Goal: Task Accomplishment & Management: Complete application form

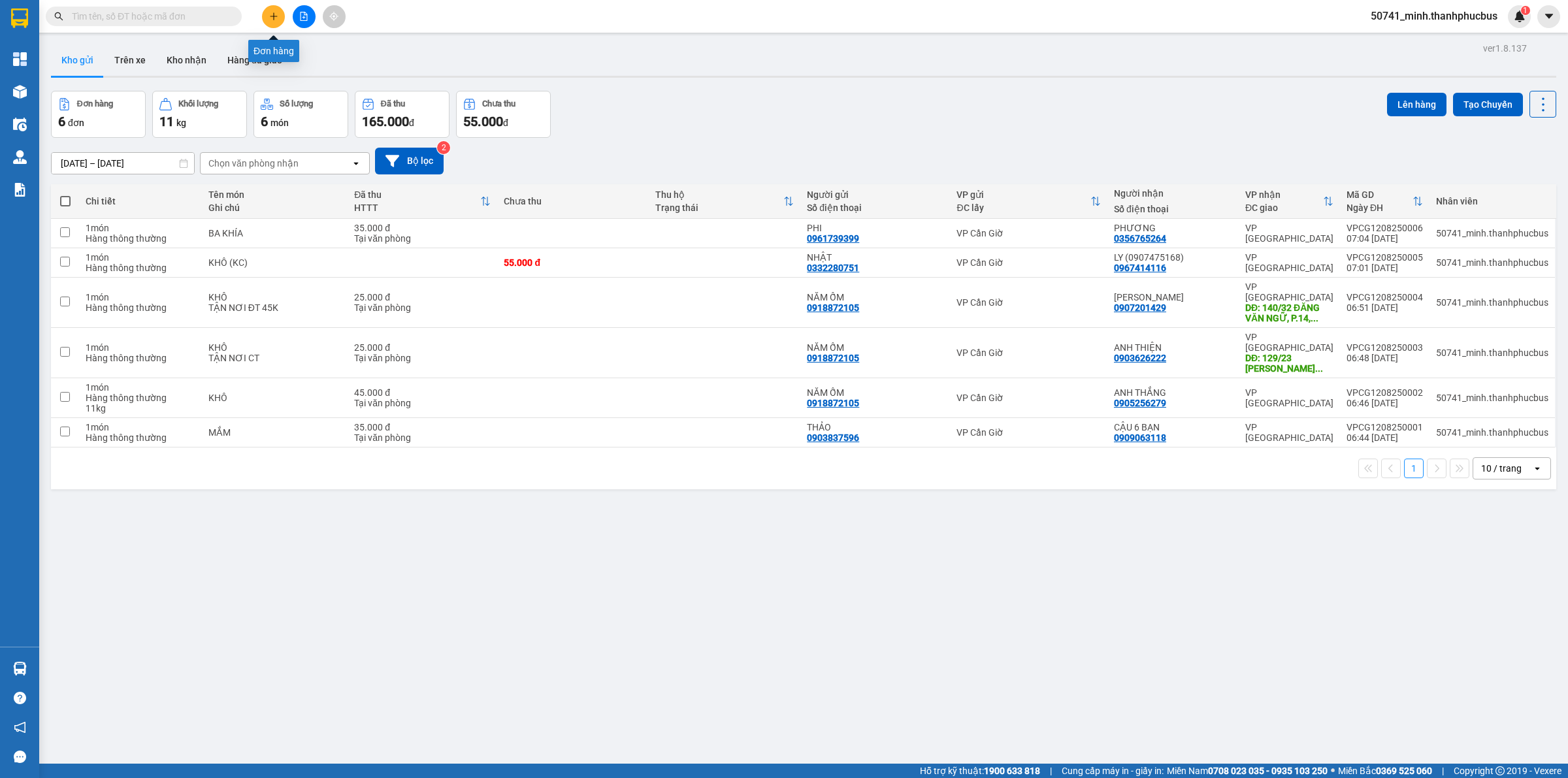
click at [275, 25] on button at bounding box center [273, 17] width 23 height 23
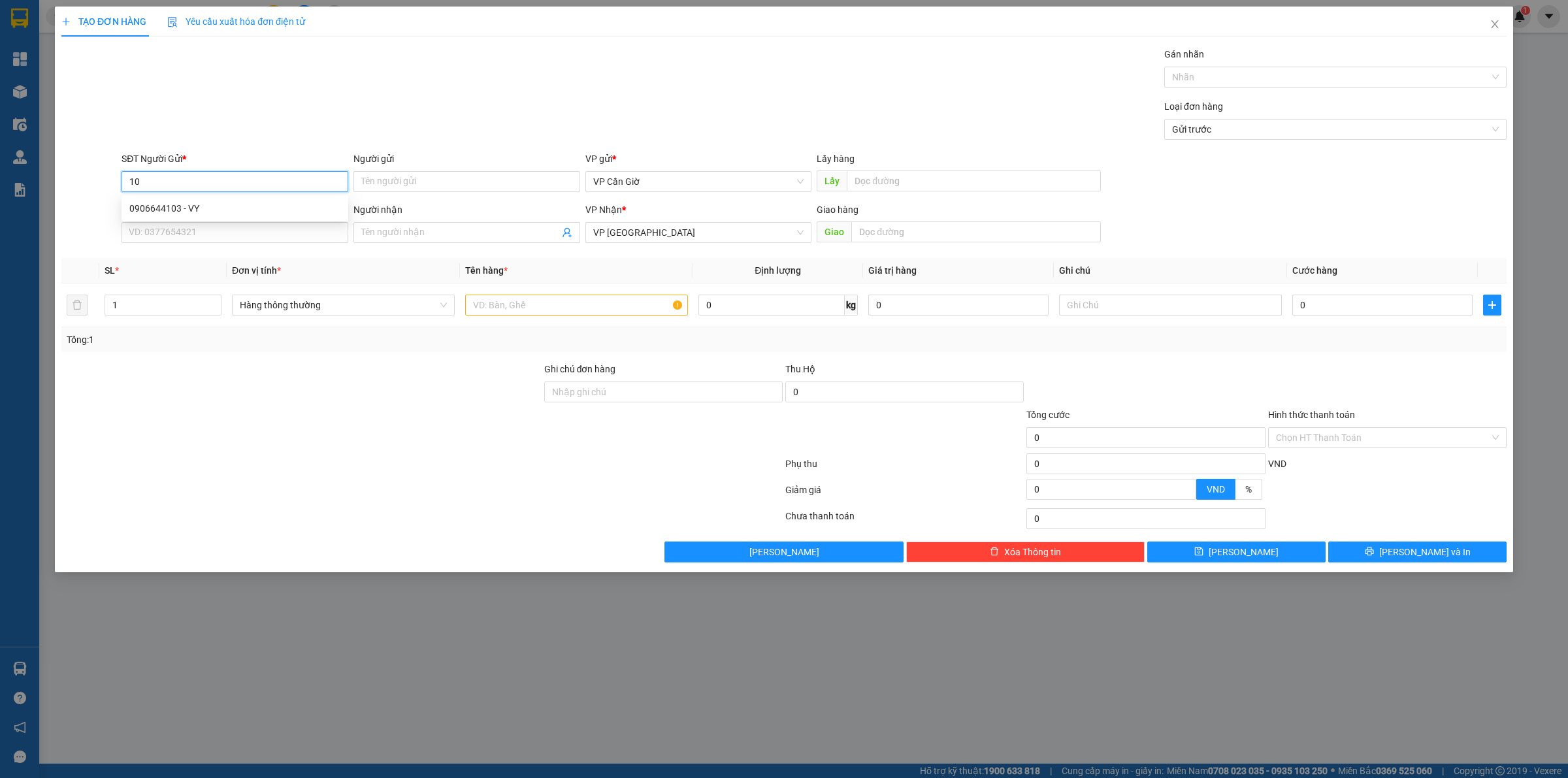
type input "1"
click at [182, 207] on div "0372854148 - DUYÊN" at bounding box center [235, 209] width 211 height 15
type input "0372854148"
type input "DUYÊN"
type input "45.000"
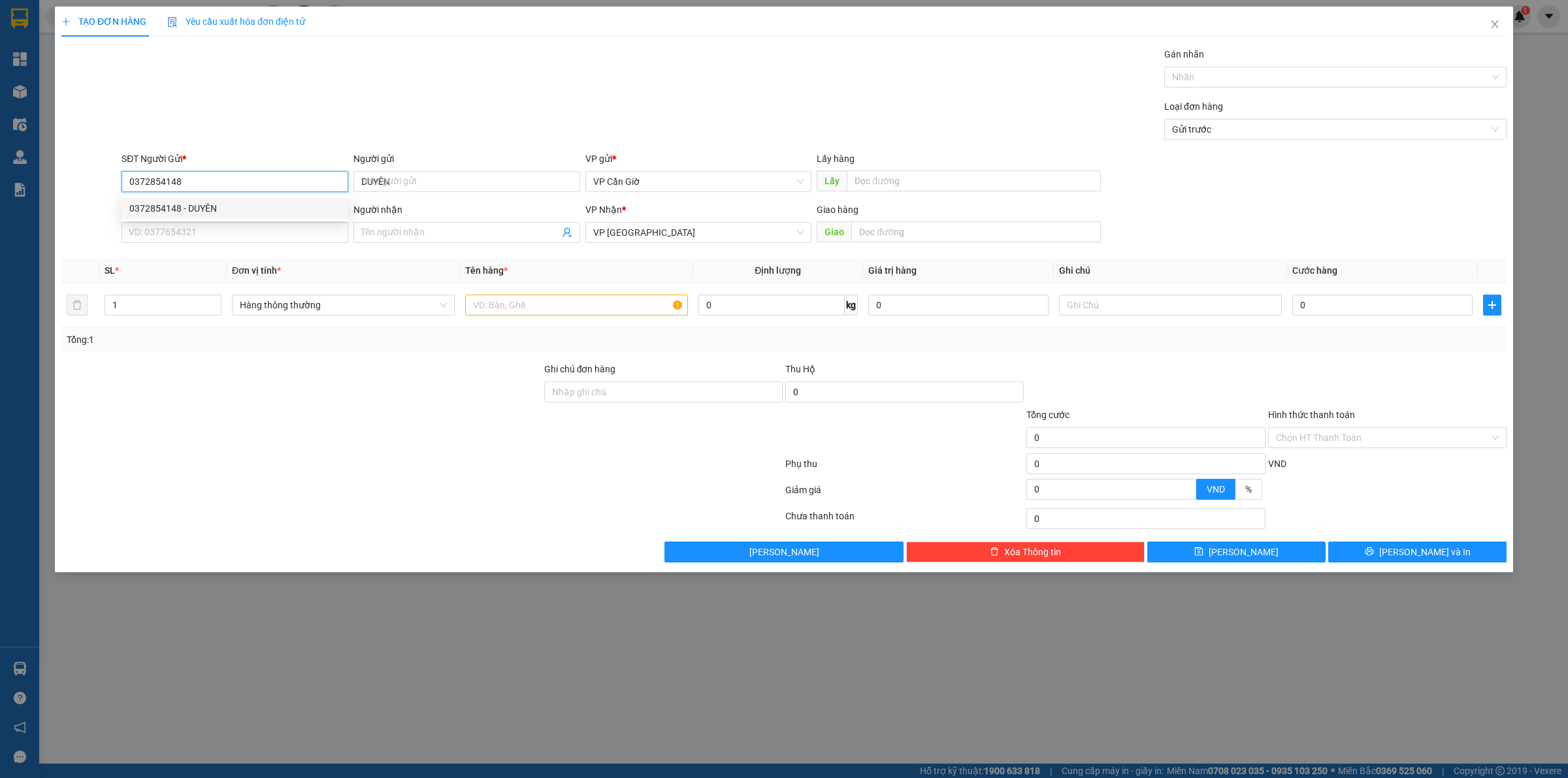
type input "45.000"
type input "0372854148"
click at [194, 223] on input "SĐT Người Nhận *" at bounding box center [234, 232] width 227 height 21
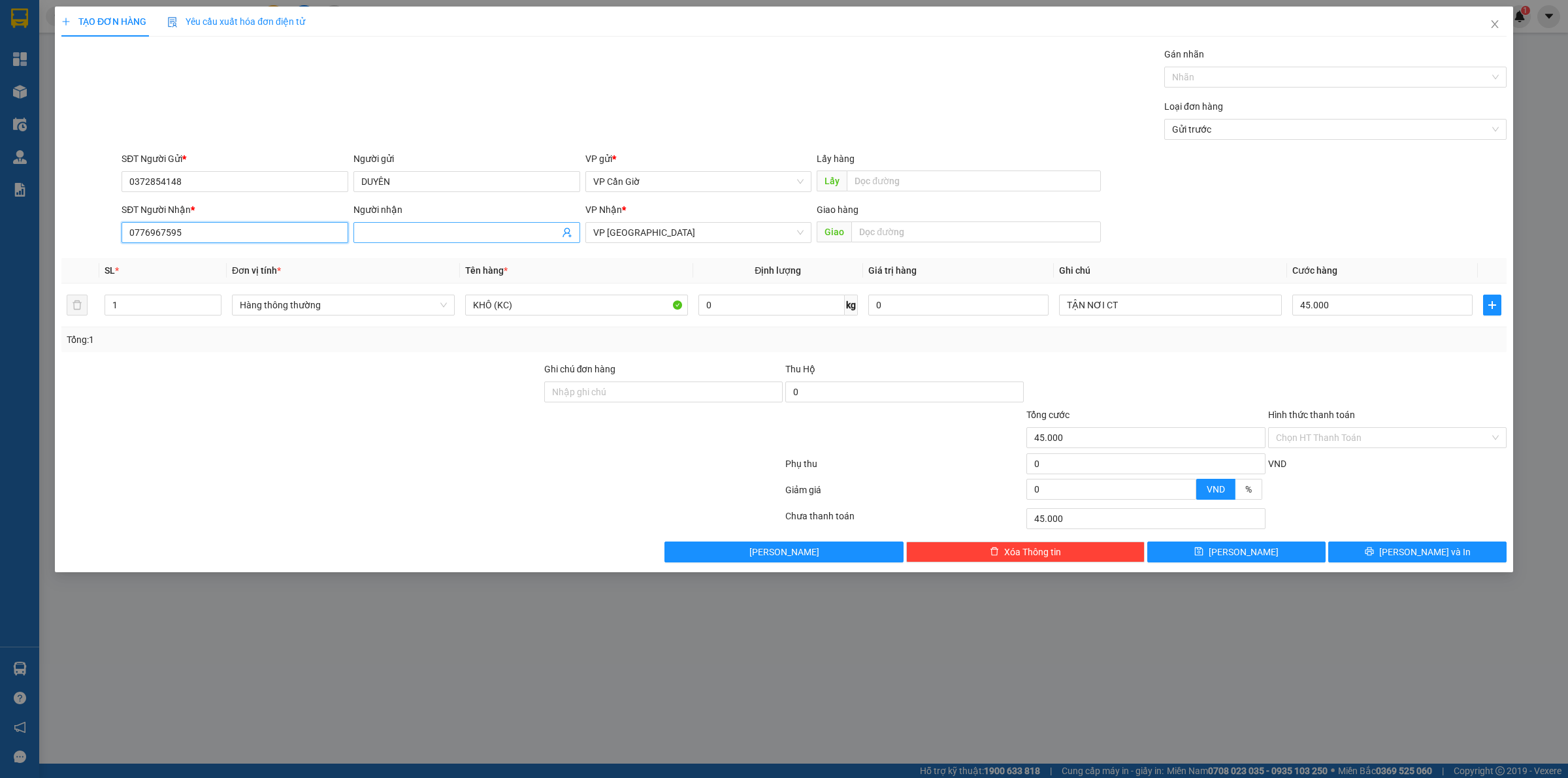
type input "0776967595"
click at [489, 231] on input "Người nhận" at bounding box center [460, 232] width 198 height 15
type input "[PERSON_NAME]"
click at [630, 308] on input "KHÔ (KC)" at bounding box center [577, 305] width 223 height 21
type input "KHÔ"
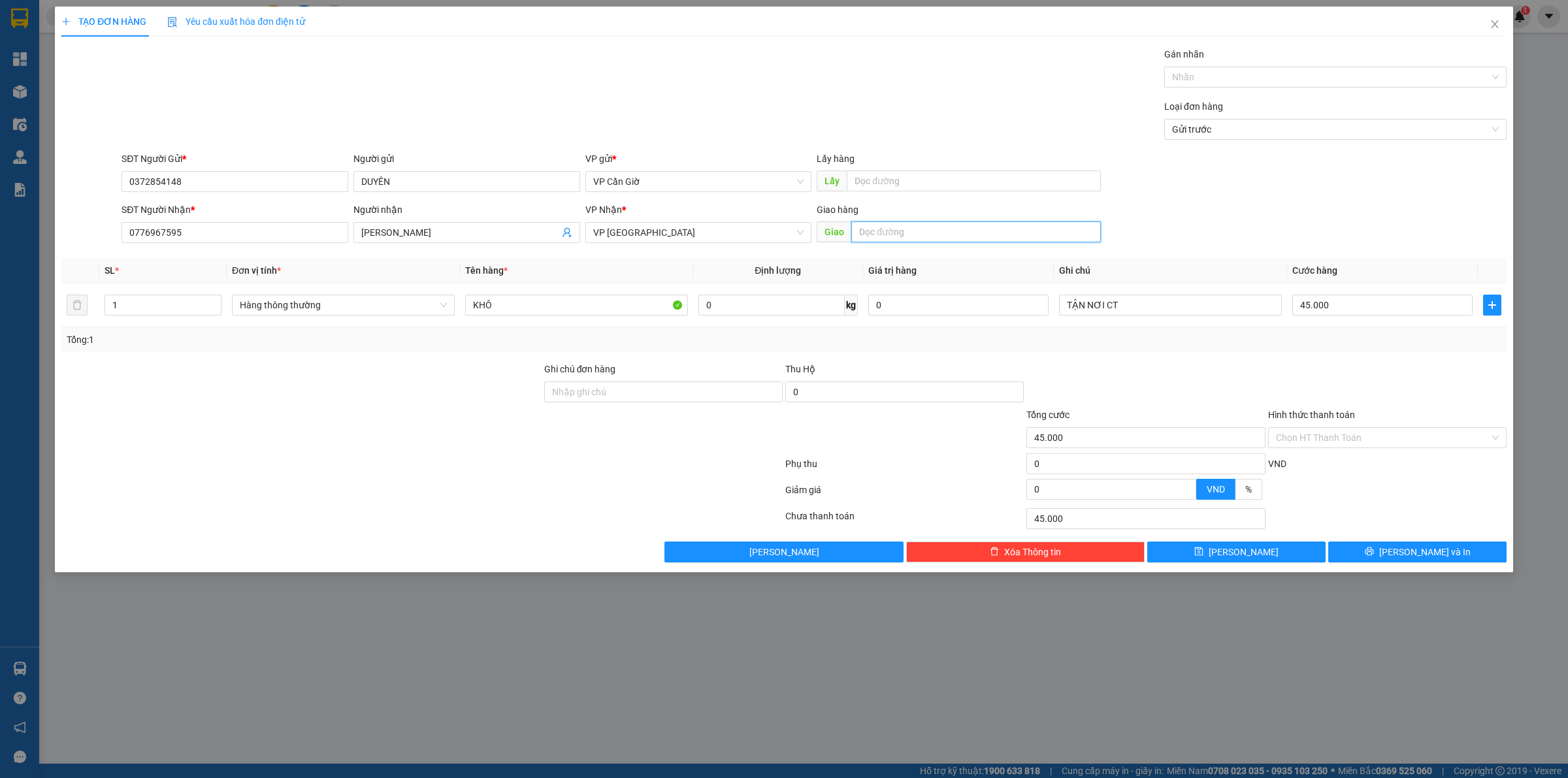
click at [956, 236] on input "text" at bounding box center [976, 231] width 250 height 21
type input "131 [GEOGRAPHIC_DATA], P.15, [GEOGRAPHIC_DATA]"
click at [1366, 311] on input "45.000" at bounding box center [1382, 305] width 180 height 21
type input "3"
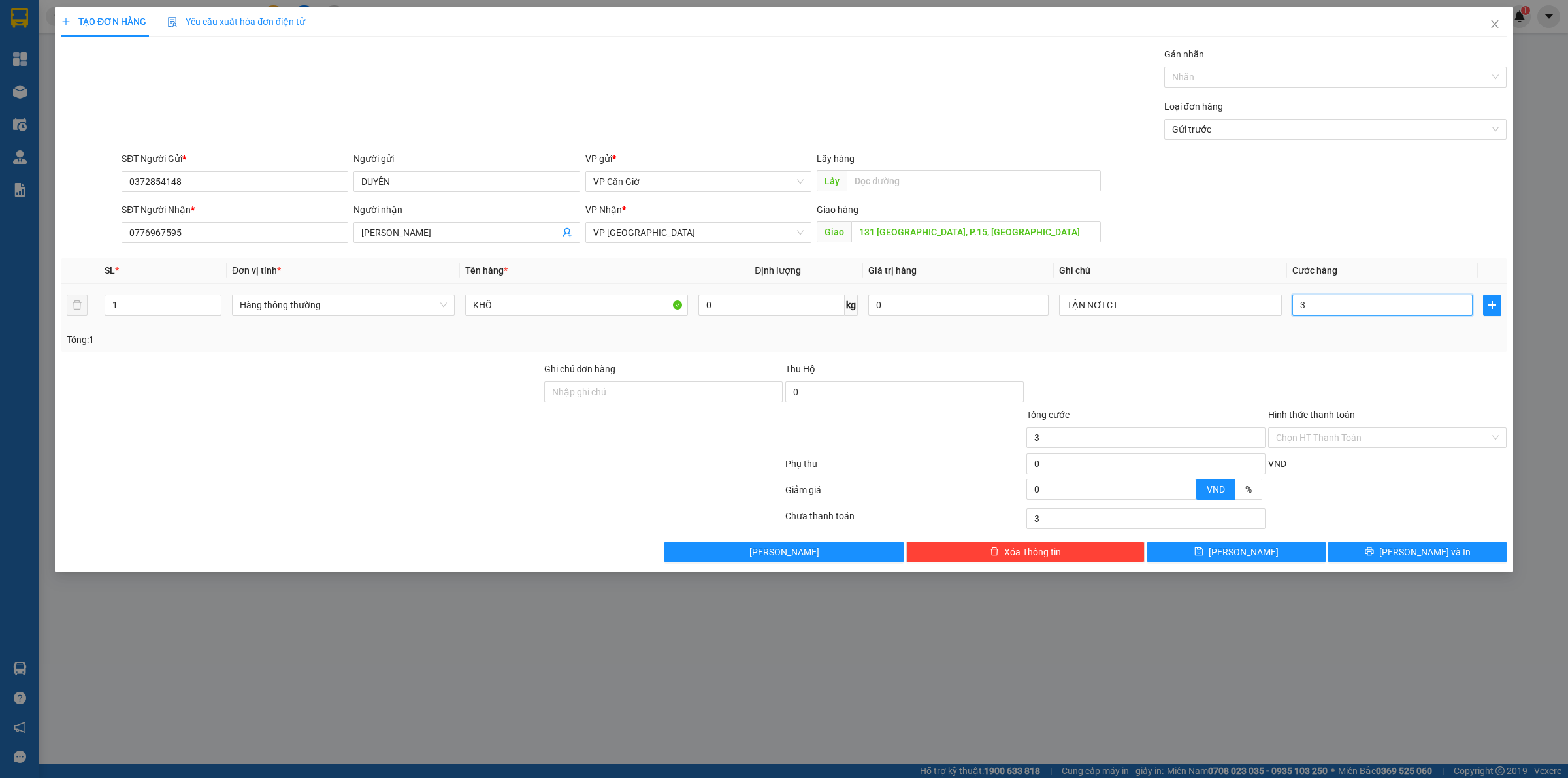
type input "30"
type input "300"
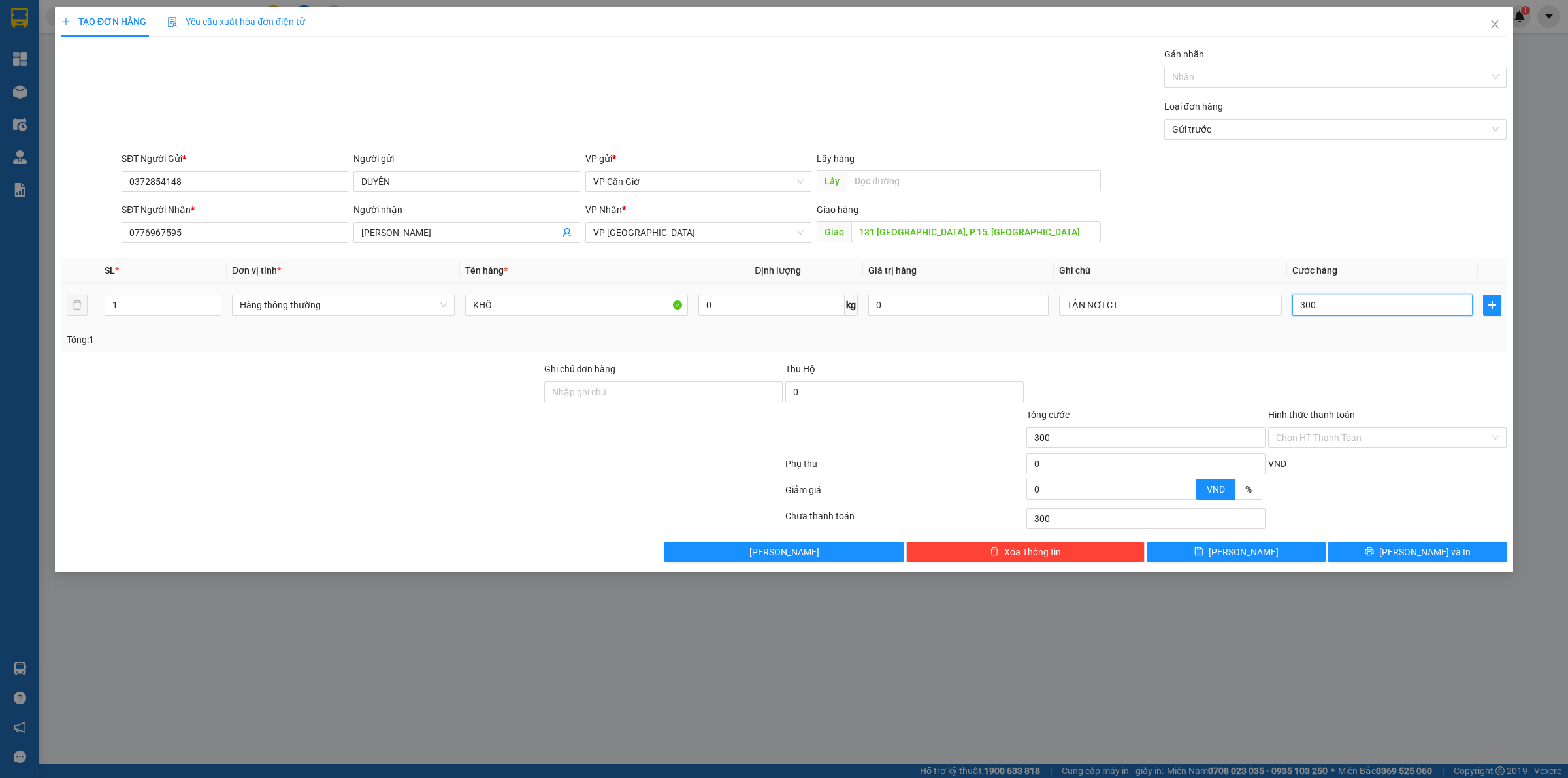
type input "3.000"
type input "30.000"
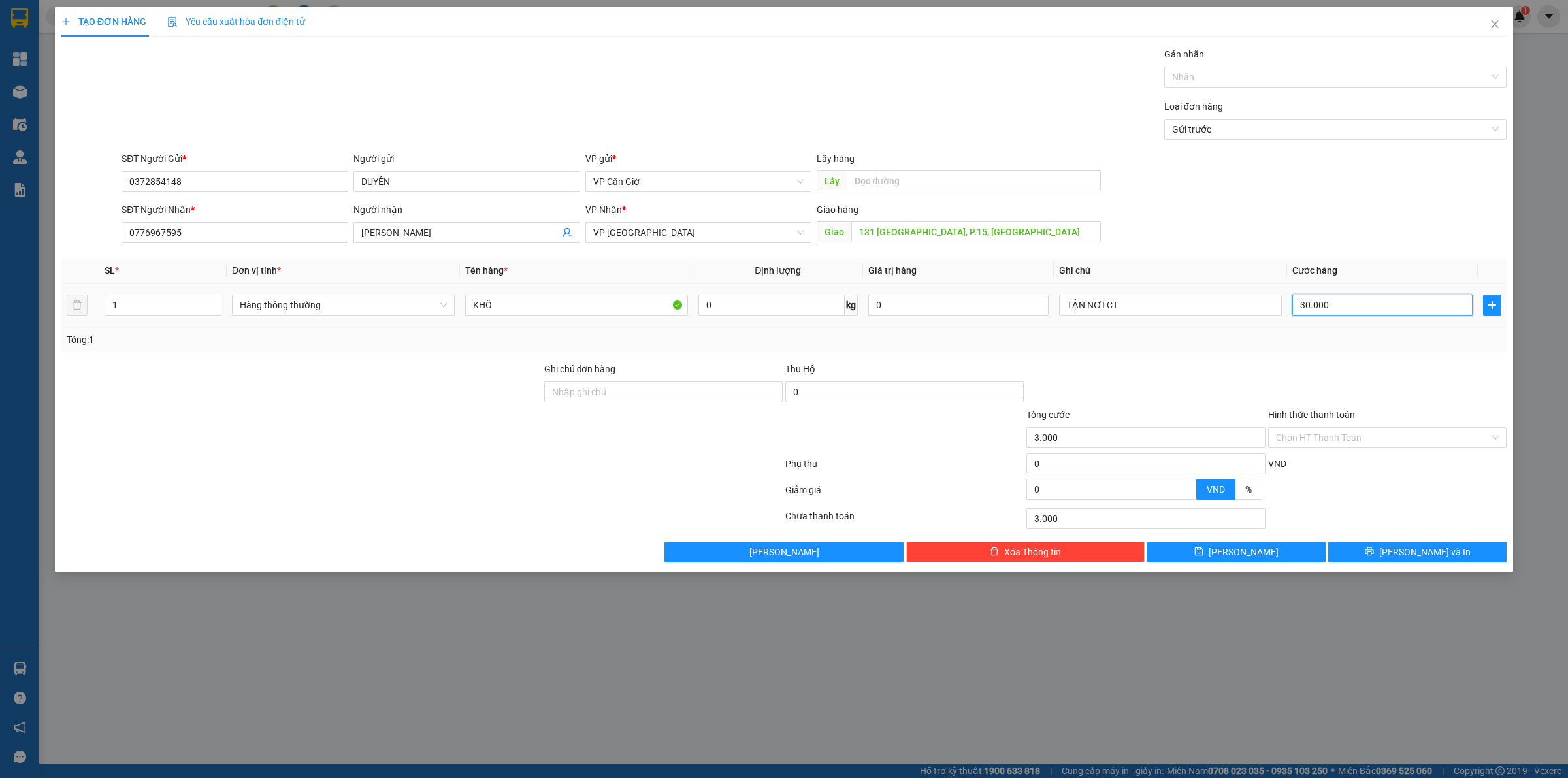
type input "30.000"
click at [1330, 434] on input "Hình thức thanh toán" at bounding box center [1382, 437] width 214 height 19
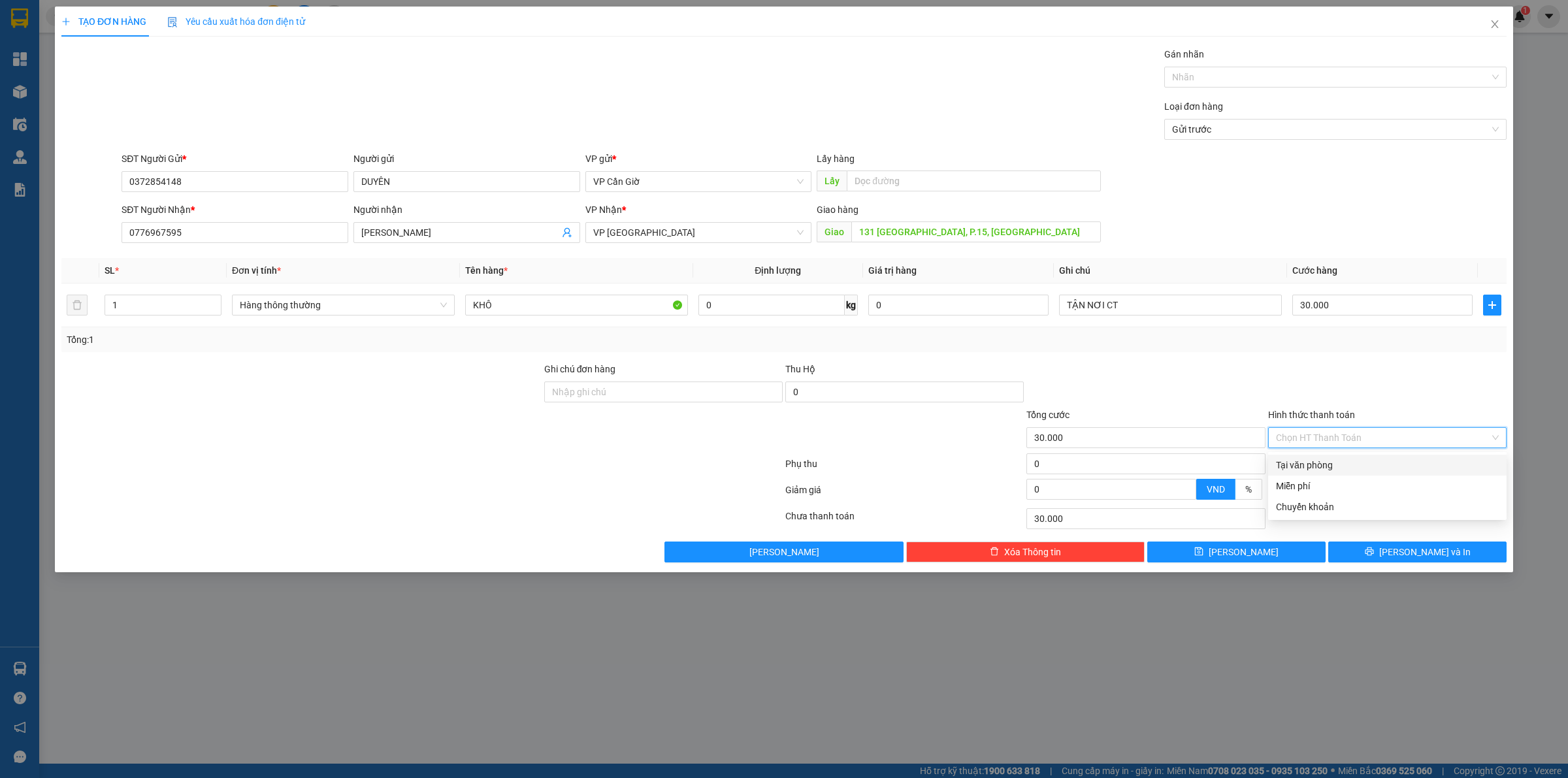
click at [1330, 463] on div "Tại văn phòng" at bounding box center [1387, 466] width 223 height 15
type input "0"
click at [1377, 551] on button "[PERSON_NAME] và In" at bounding box center [1417, 552] width 178 height 21
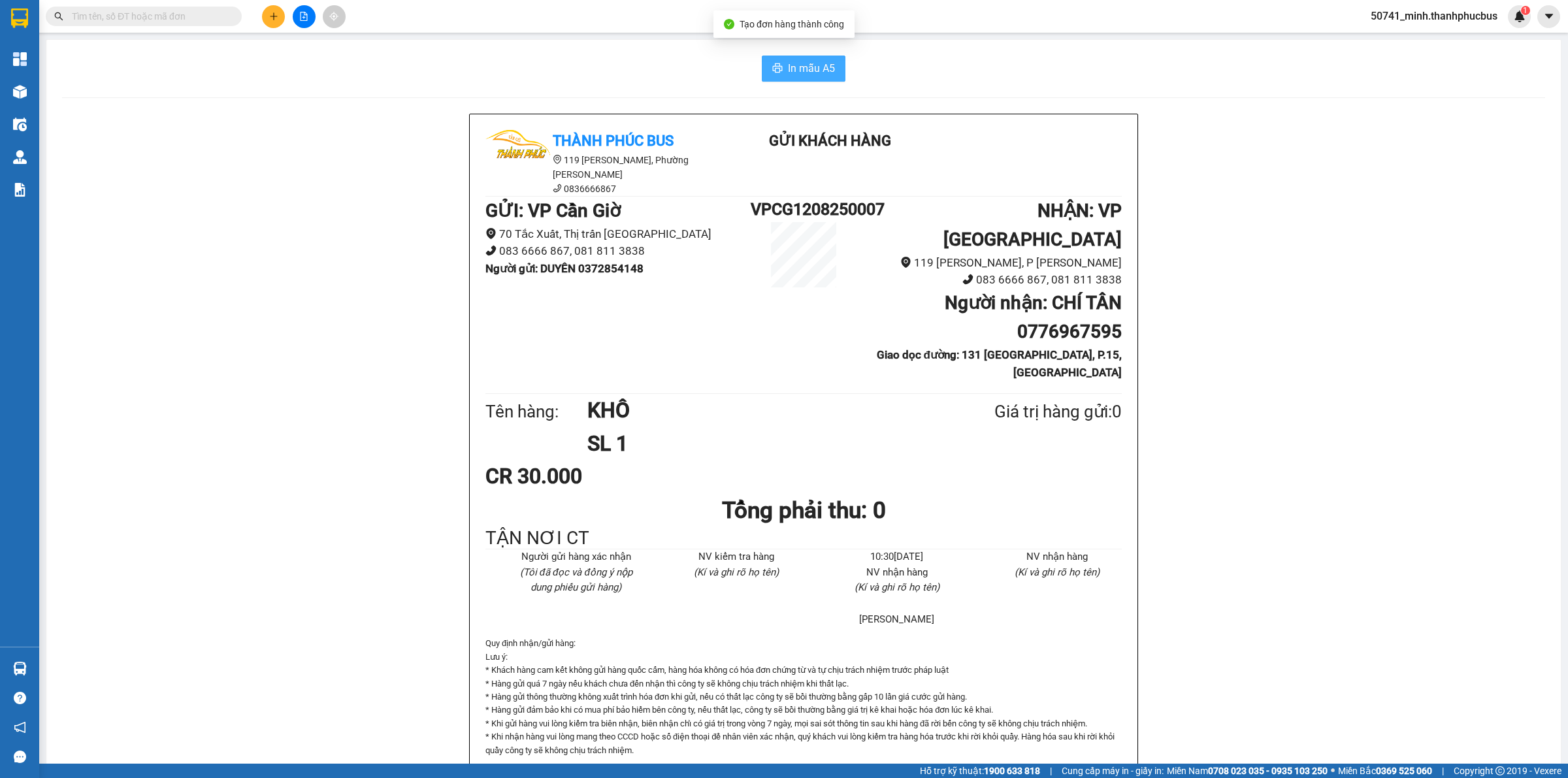
click at [825, 72] on span "In mẫu A5" at bounding box center [811, 68] width 47 height 17
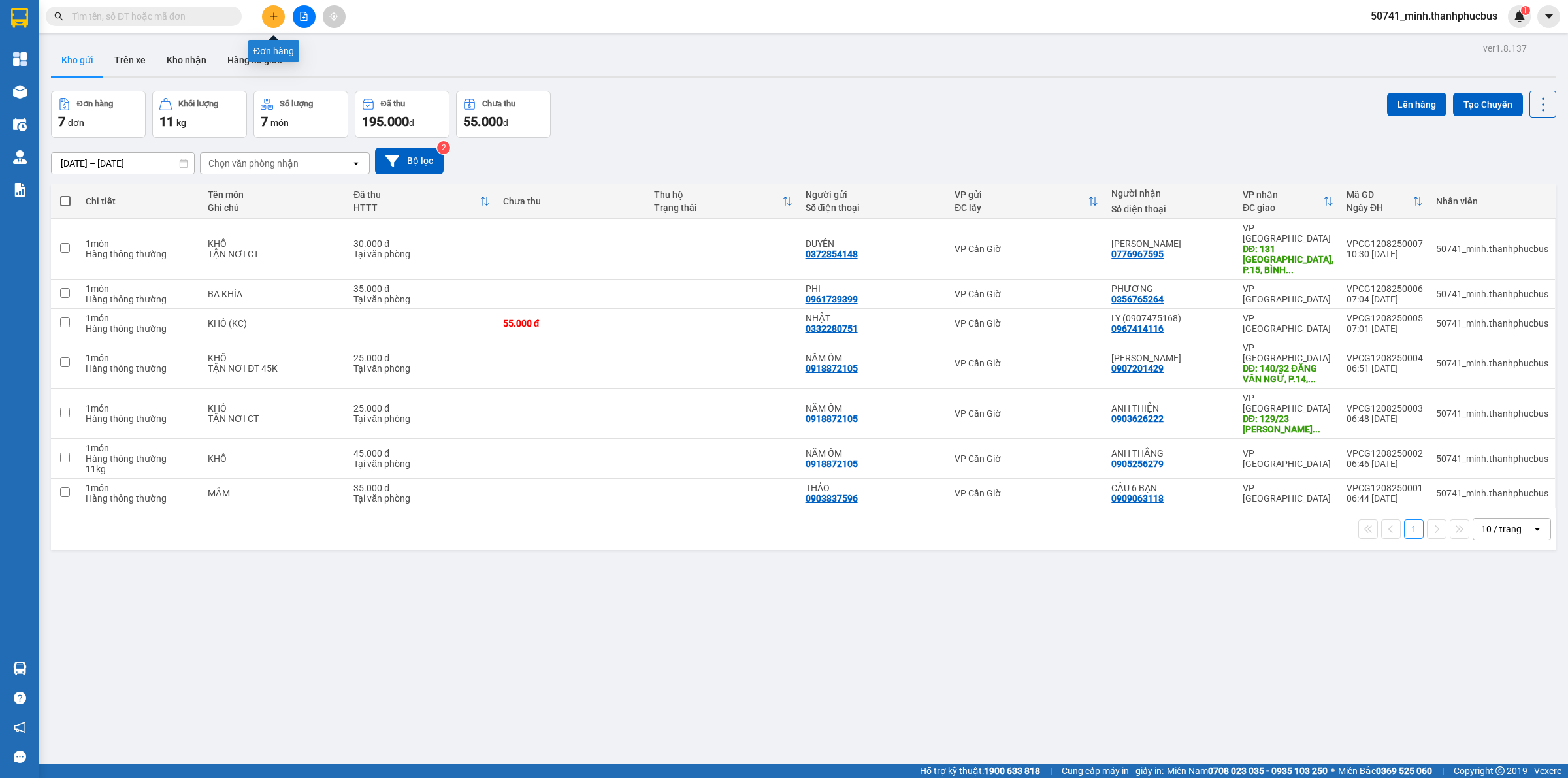
click at [276, 15] on icon "plus" at bounding box center [274, 17] width 9 height 9
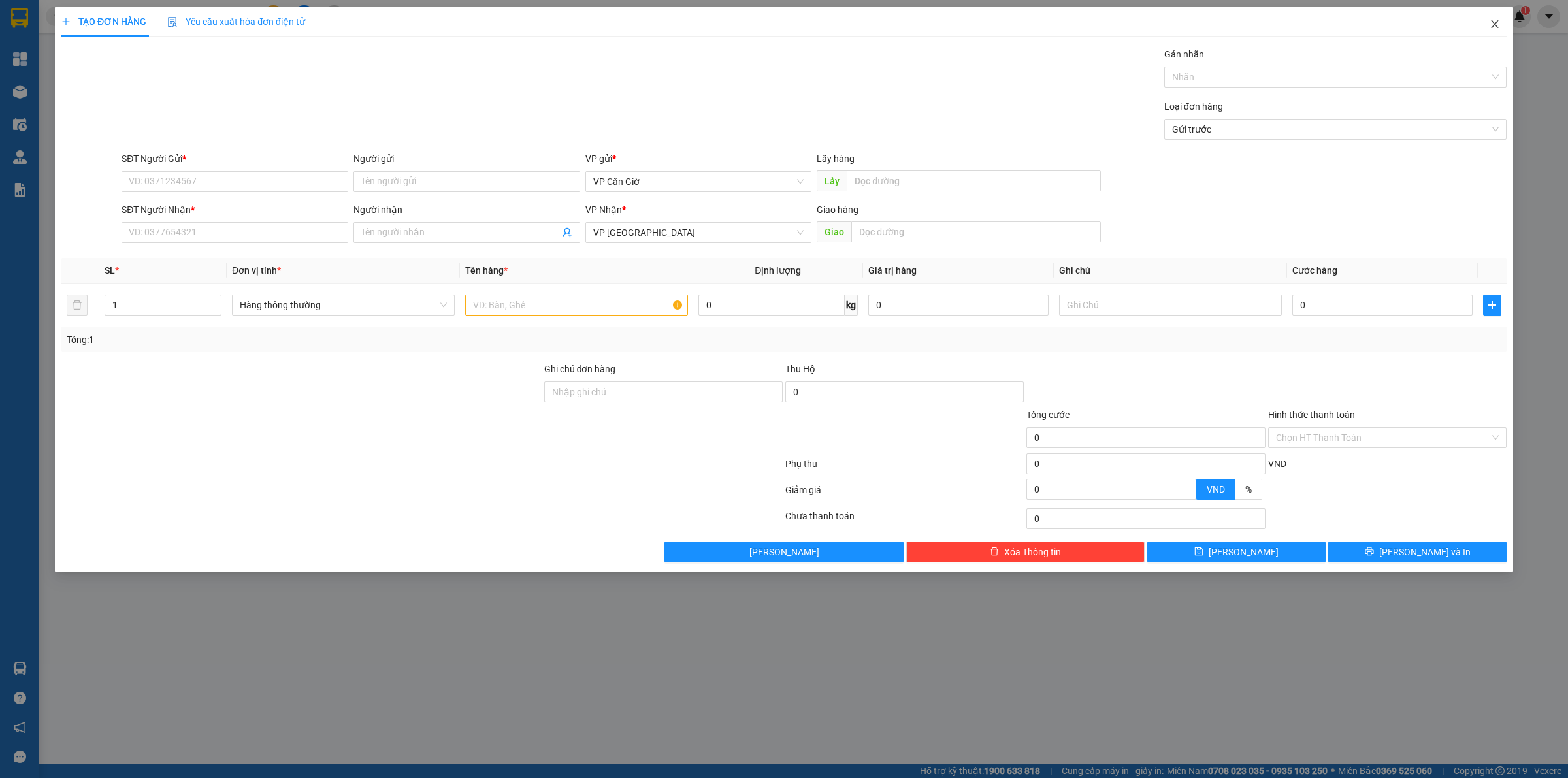
click at [1494, 24] on icon "close" at bounding box center [1495, 24] width 10 height 10
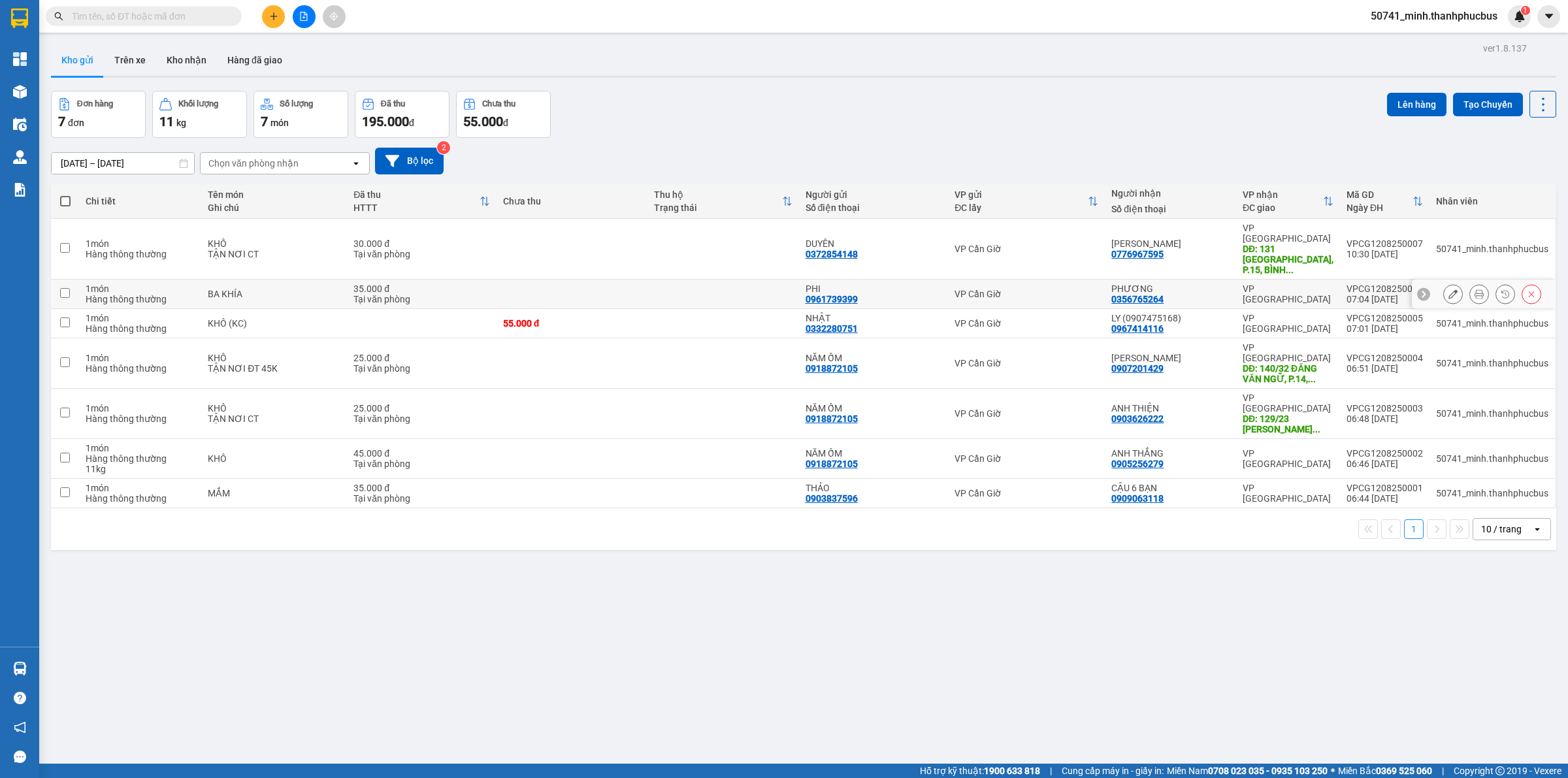
click at [67, 279] on td at bounding box center [64, 294] width 28 height 29
checkbox input "true"
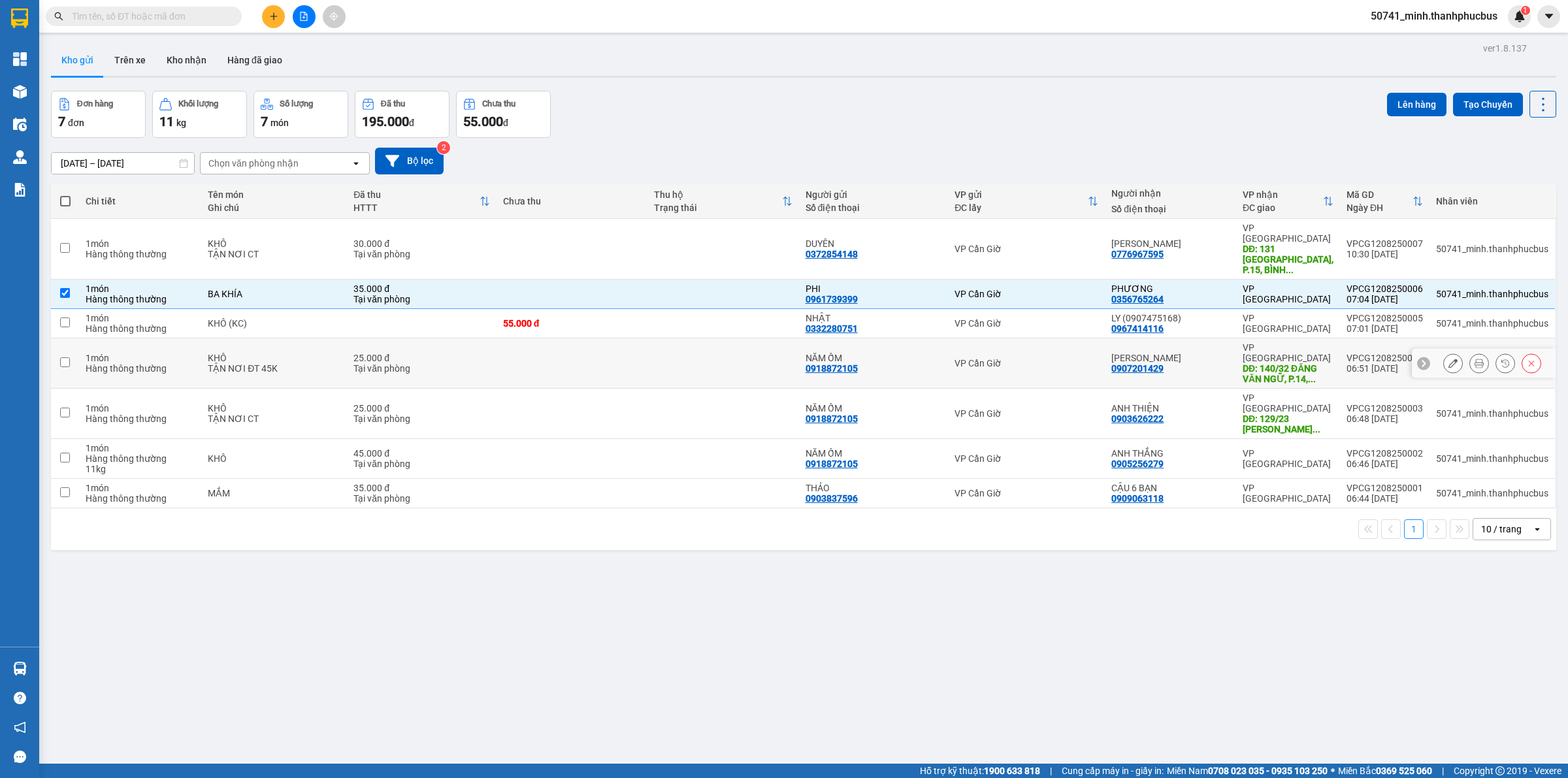
drag, startPoint x: 85, startPoint y: 318, endPoint x: 83, endPoint y: 327, distance: 9.2
click at [85, 338] on td "1 món Hàng thông thường" at bounding box center [140, 363] width 122 height 51
checkbox input "true"
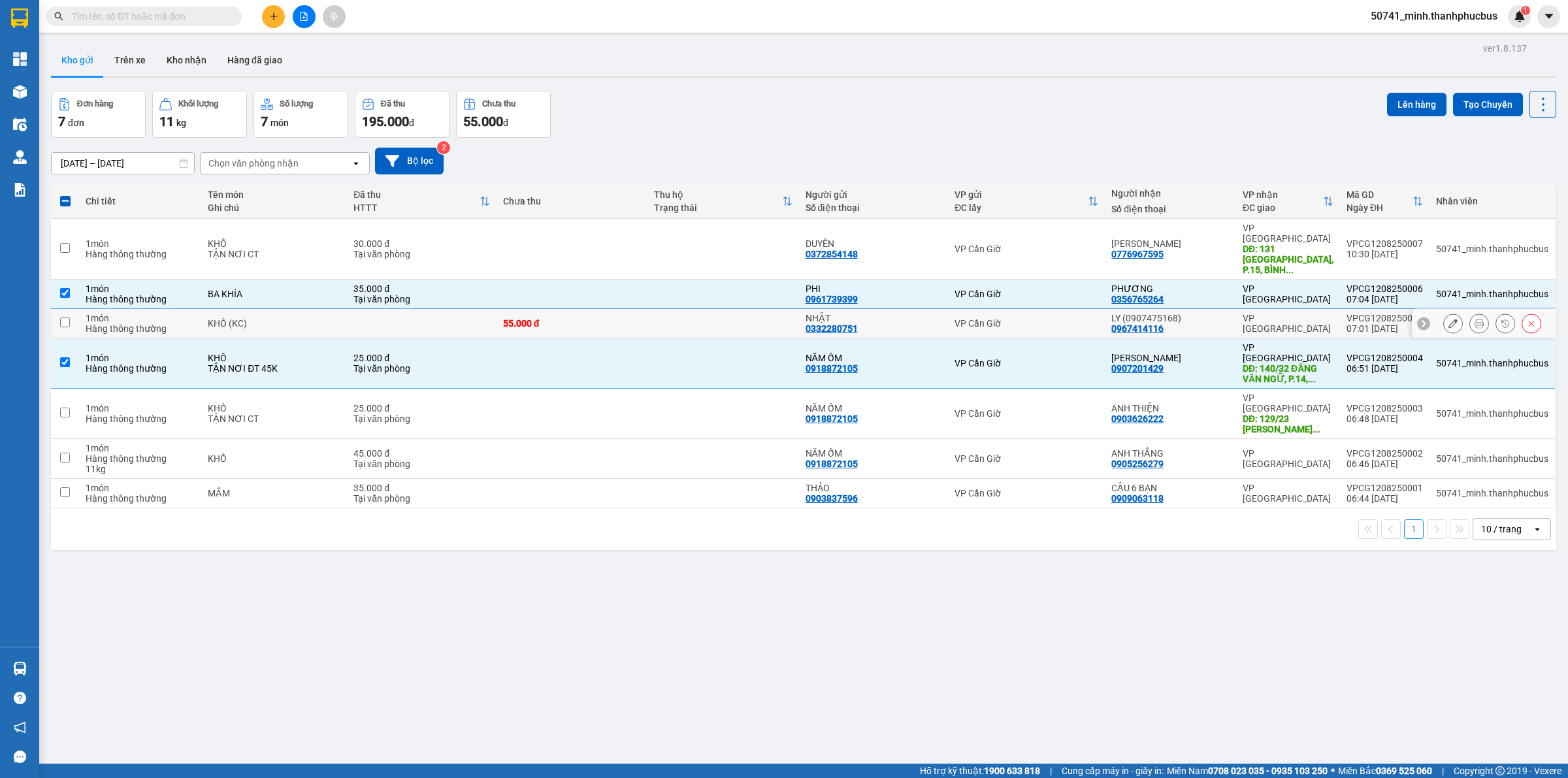
click at [81, 309] on td "1 món Hàng thông thường" at bounding box center [140, 323] width 122 height 29
checkbox input "true"
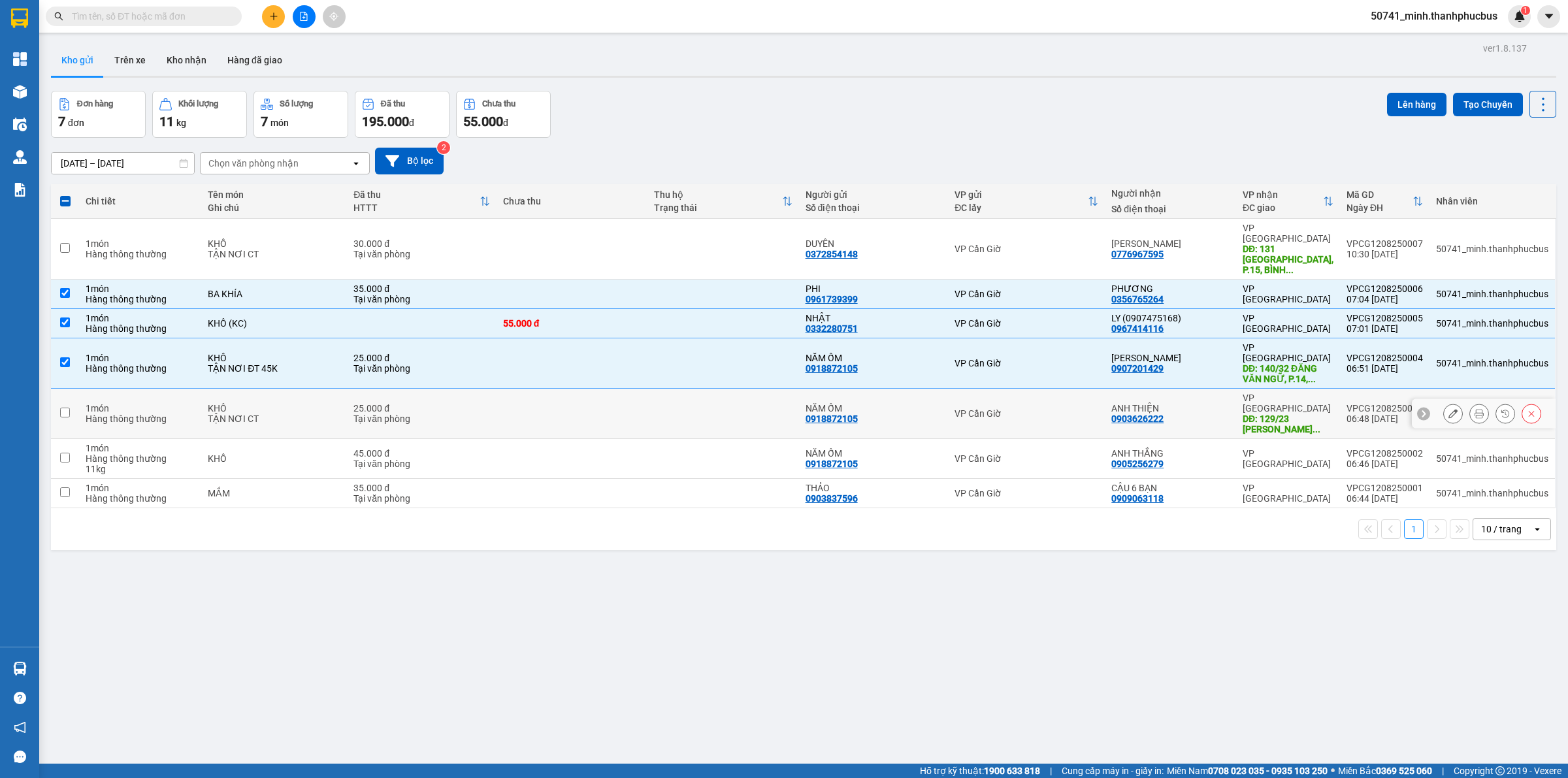
click at [75, 389] on td at bounding box center [64, 413] width 28 height 51
checkbox input "true"
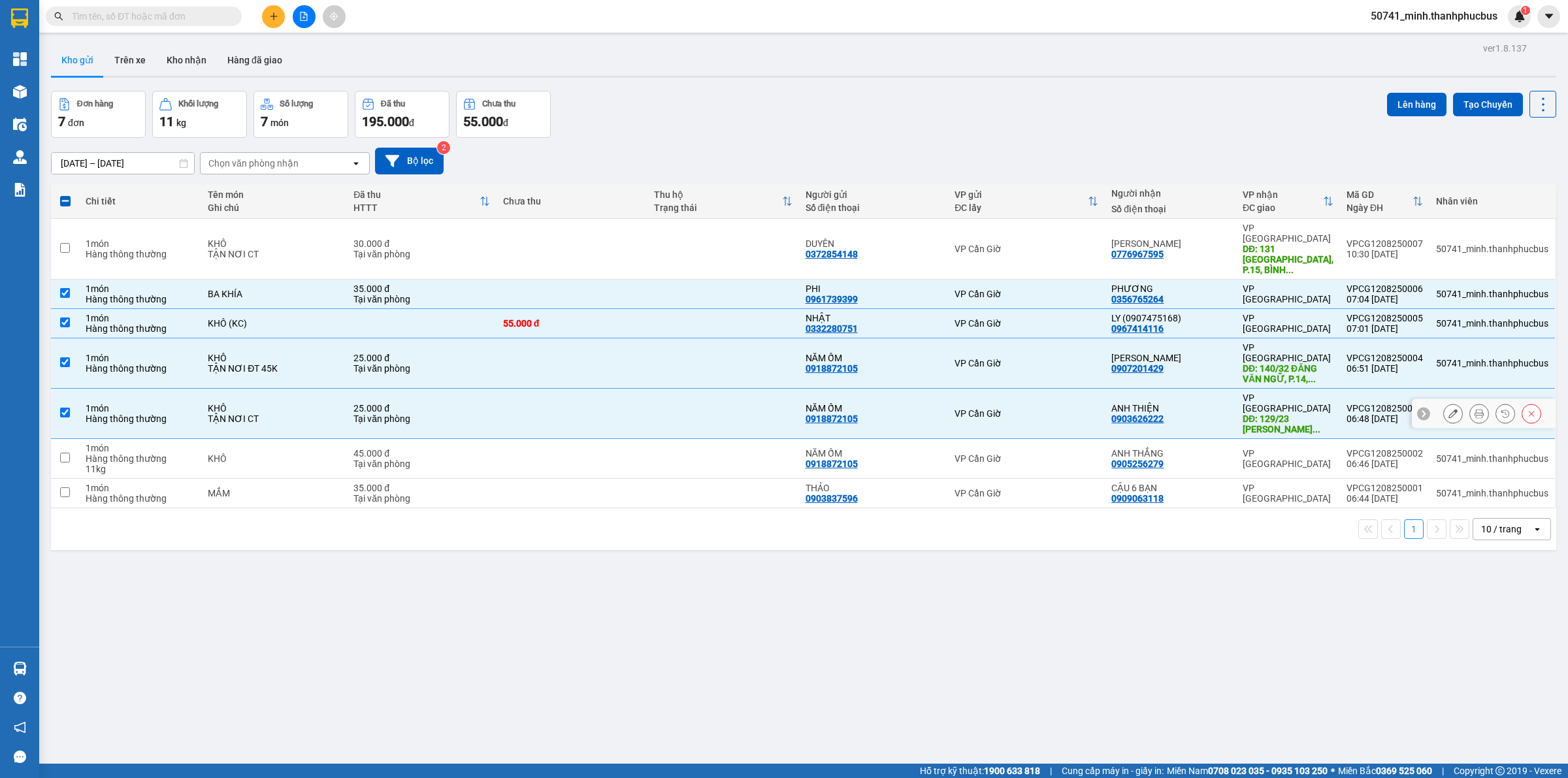
click at [61, 439] on td at bounding box center [64, 458] width 28 height 39
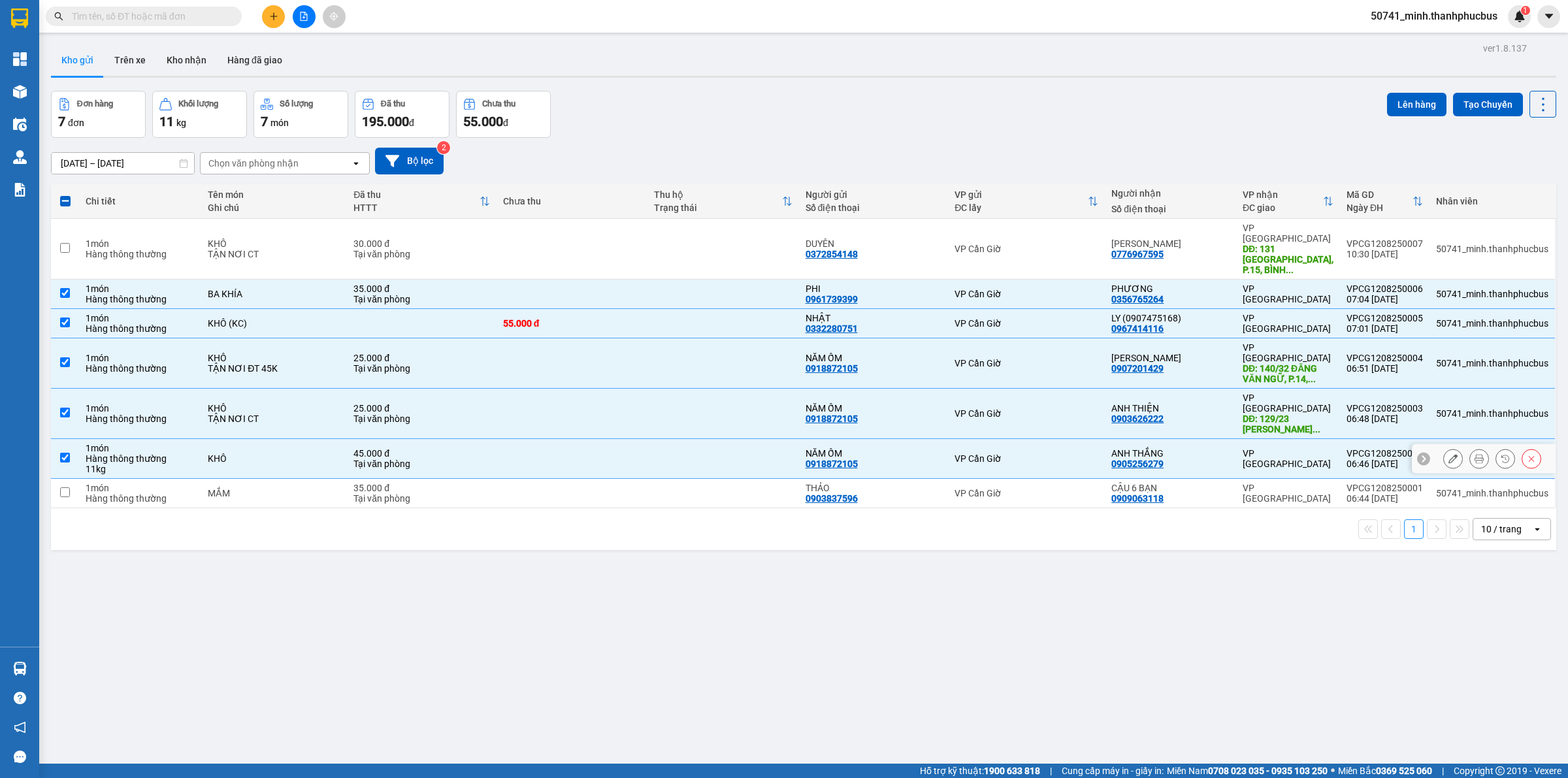
checkbox input "true"
click at [73, 479] on td at bounding box center [64, 493] width 28 height 29
checkbox input "true"
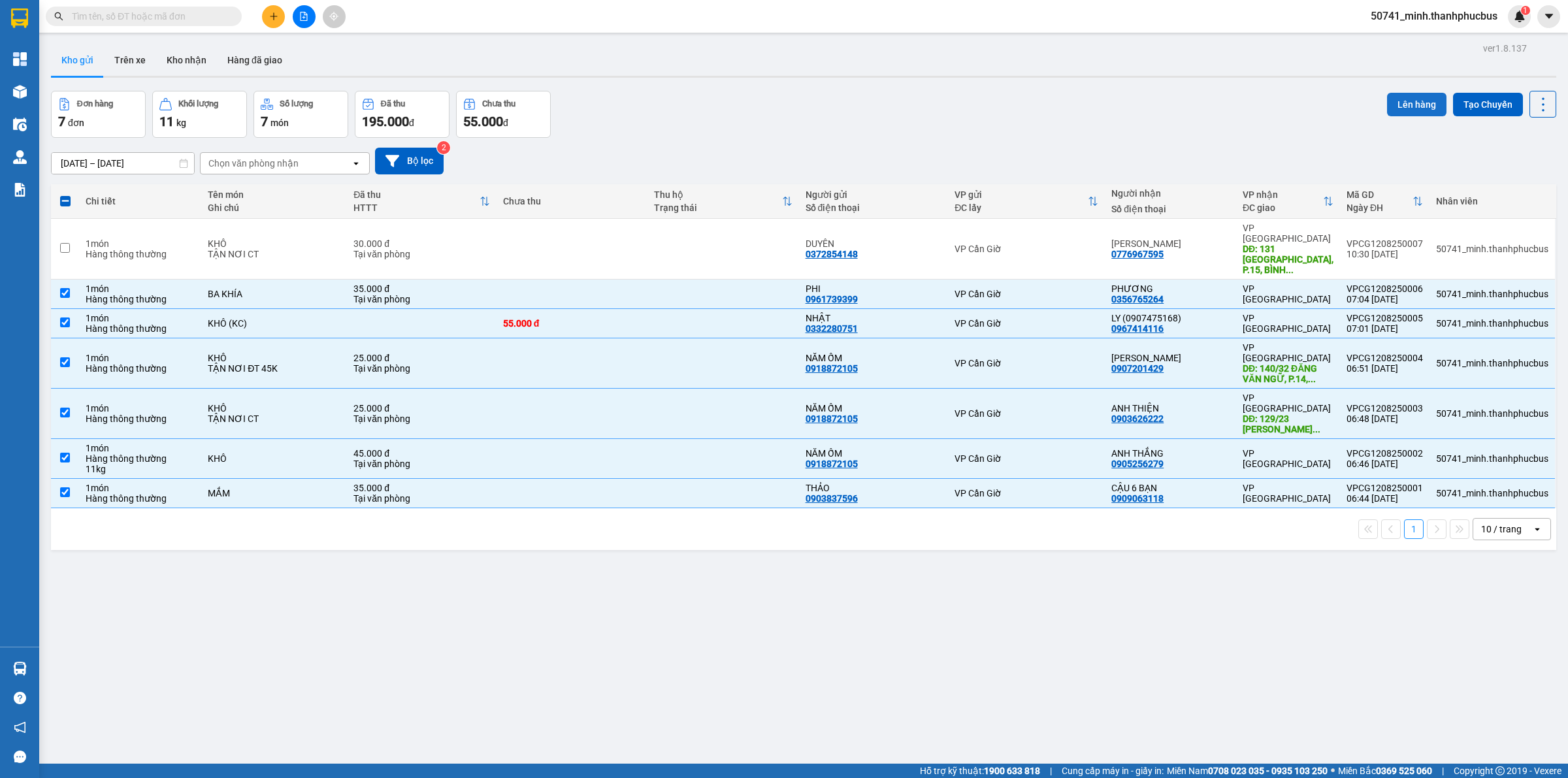
click at [1416, 94] on button "Lên hàng" at bounding box center [1416, 105] width 60 height 24
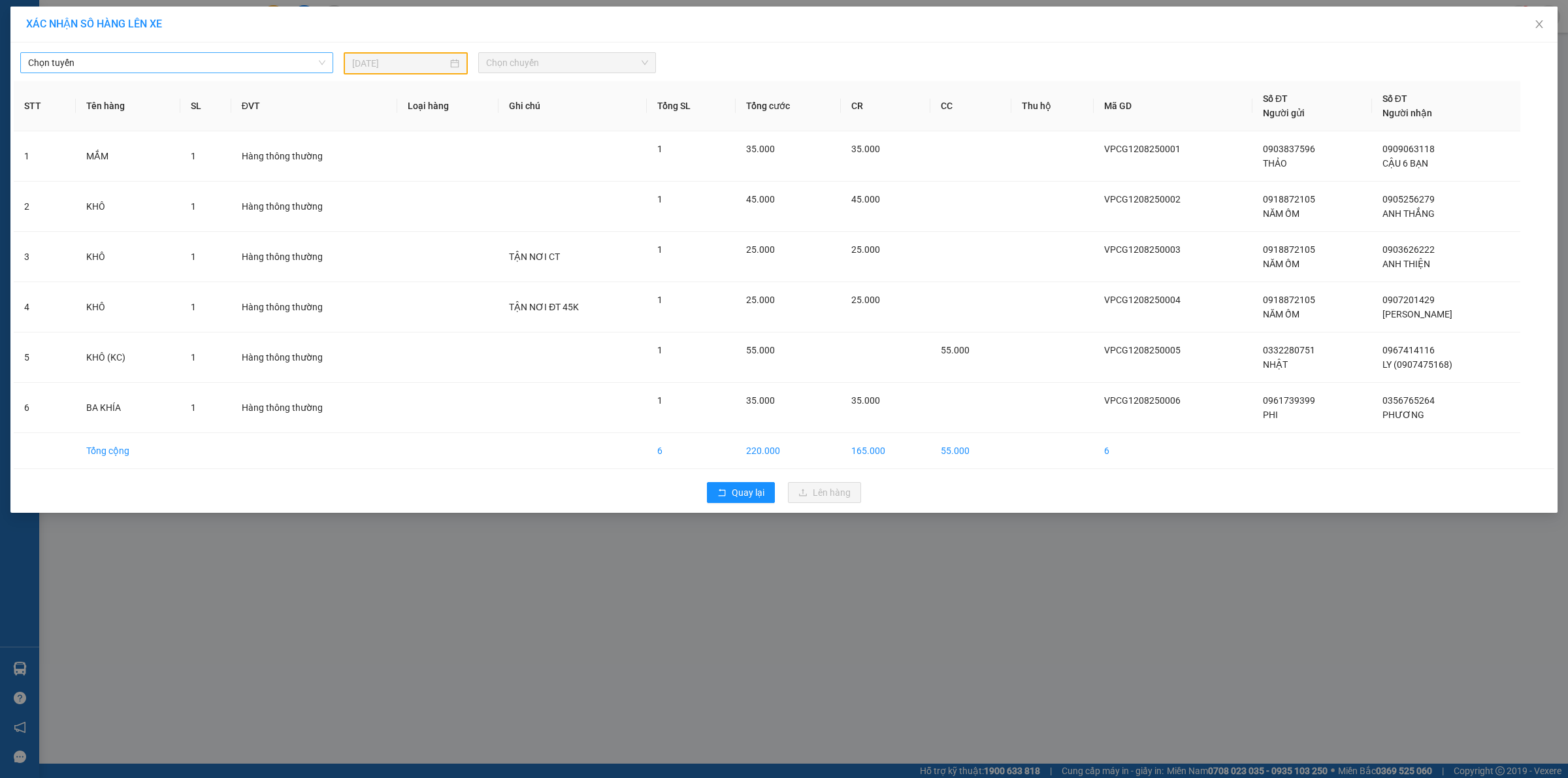
click at [284, 53] on span "Chọn tuyến" at bounding box center [177, 62] width 298 height 19
click at [100, 109] on div "Cần Giờ - [GEOGRAPHIC_DATA]" at bounding box center [177, 110] width 298 height 15
drag, startPoint x: 452, startPoint y: 64, endPoint x: 447, endPoint y: 71, distance: 8.6
click at [453, 64] on div "[DATE]" at bounding box center [405, 63] width 107 height 15
click at [410, 177] on div "12" at bounding box center [410, 178] width 16 height 16
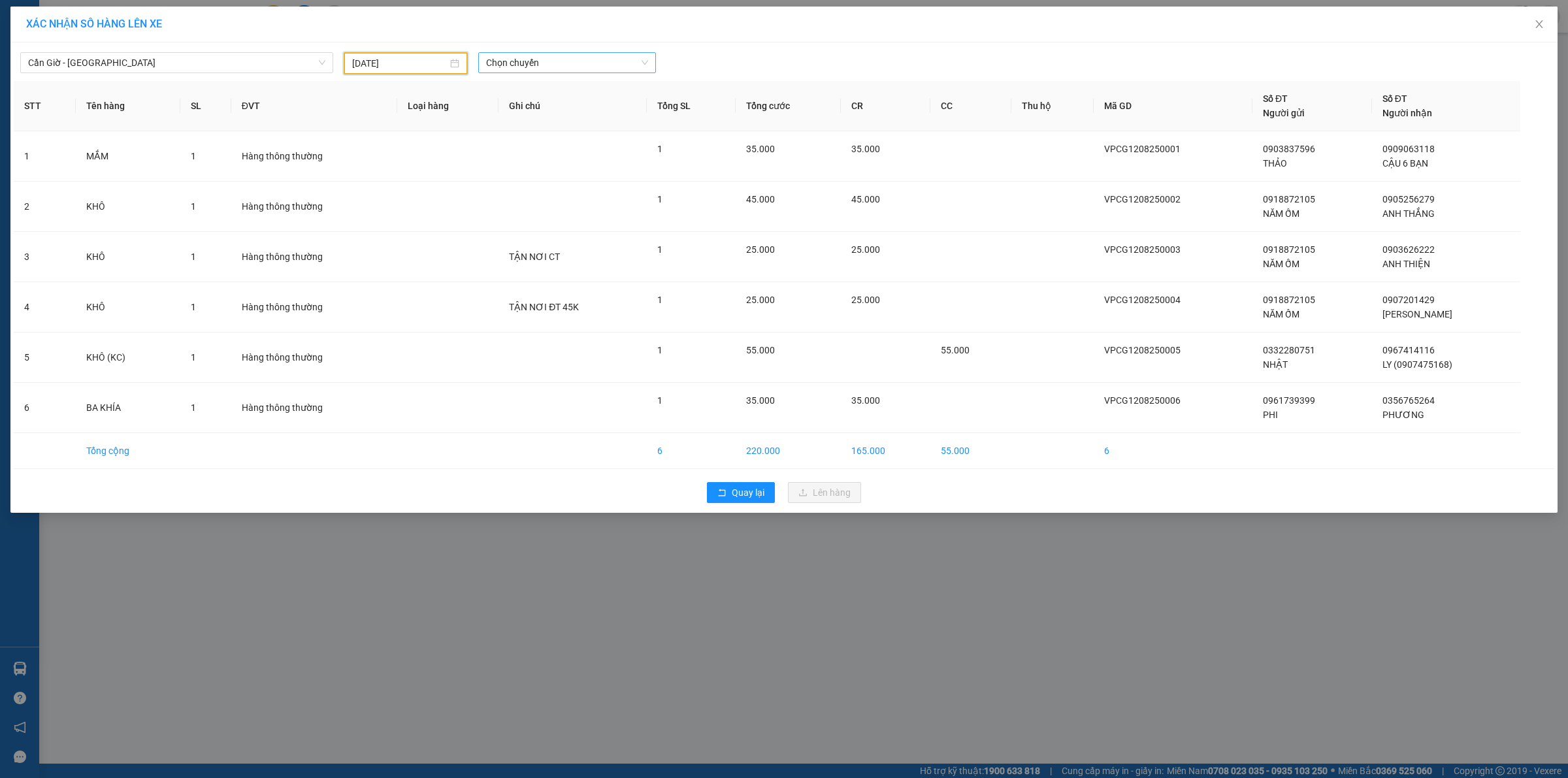
type input "[DATE]"
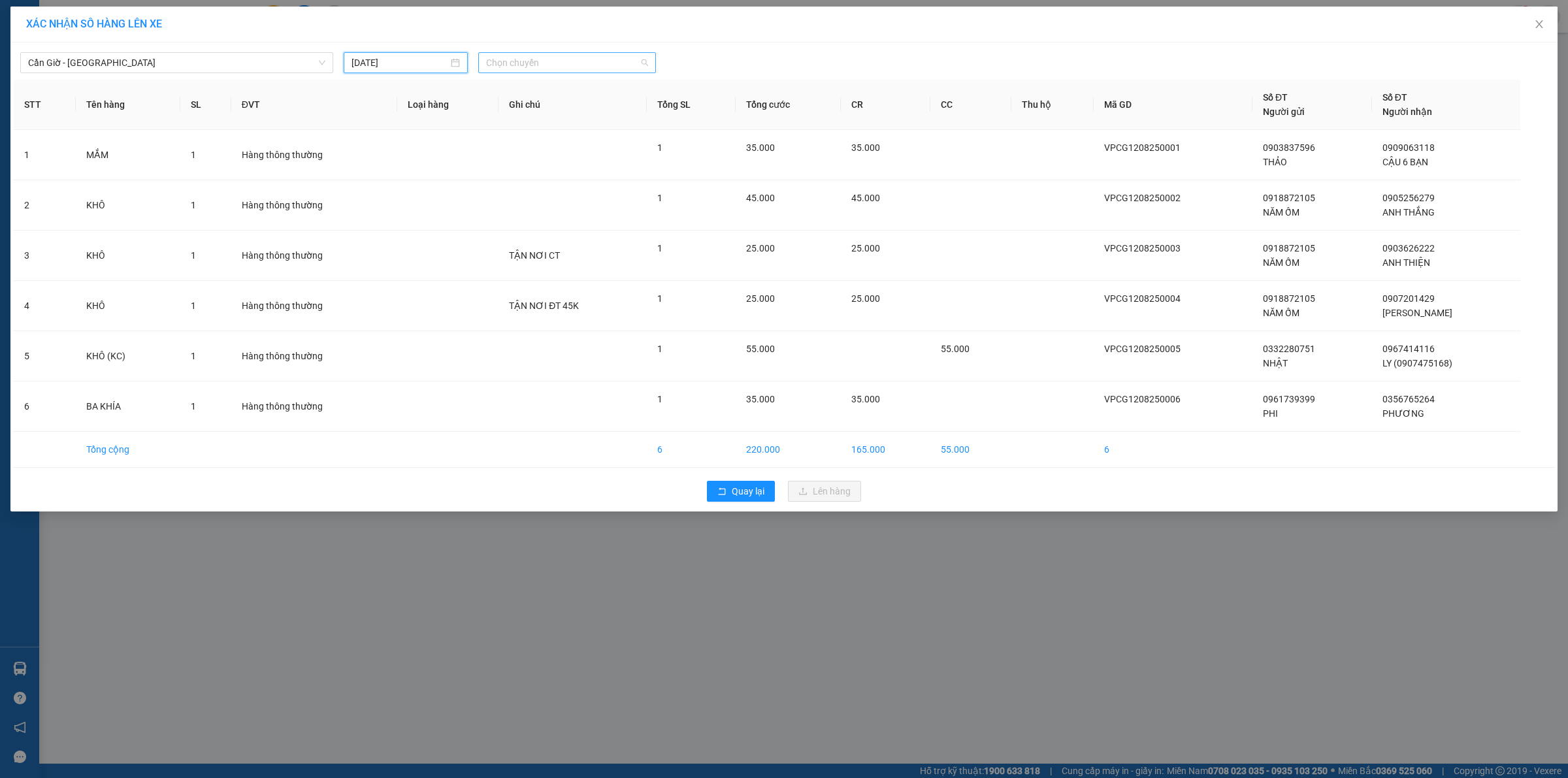
click at [557, 63] on span "Chọn chuyến" at bounding box center [567, 62] width 163 height 19
click at [537, 142] on div "08:00" at bounding box center [537, 152] width 118 height 21
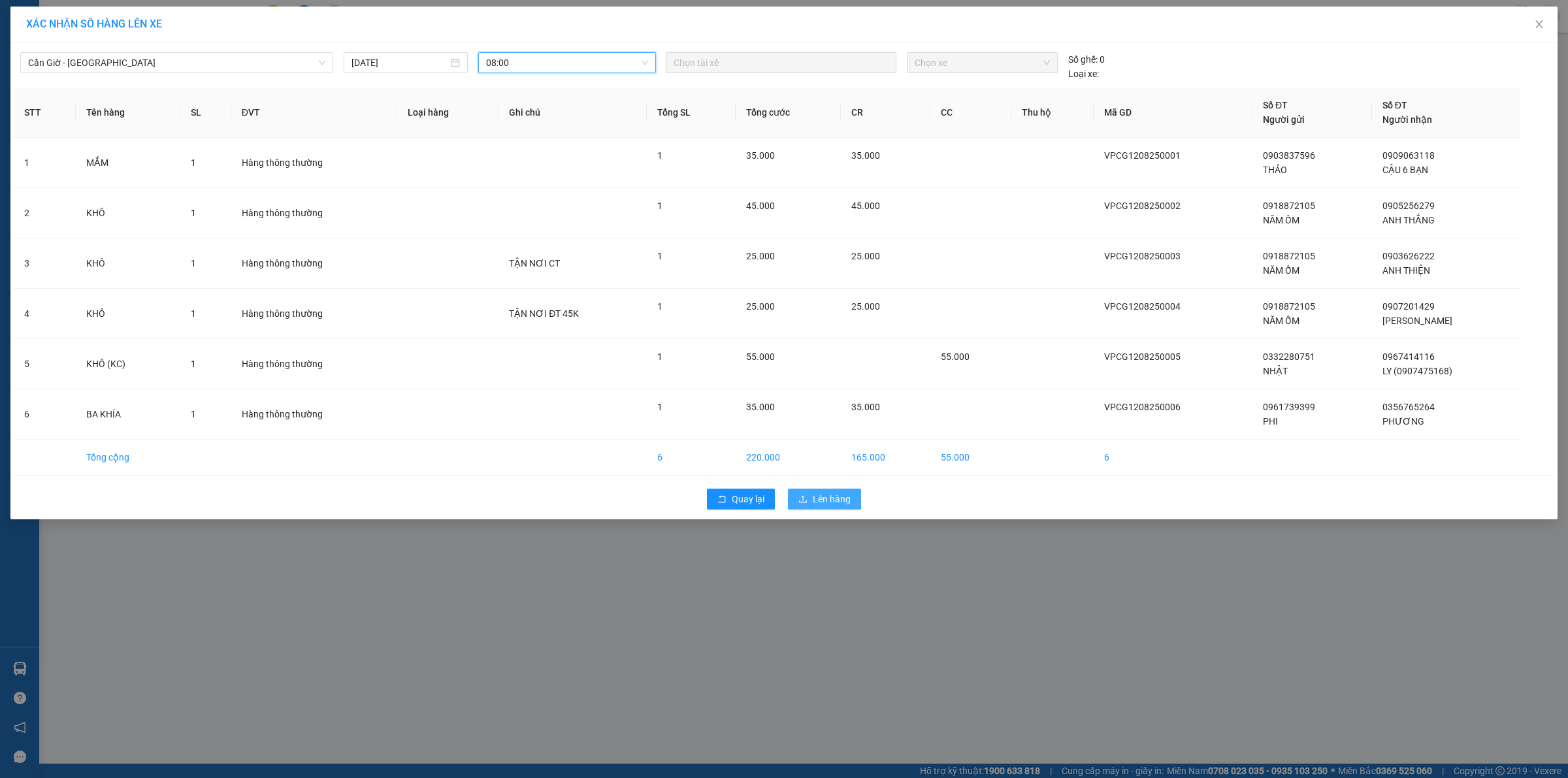
click at [815, 502] on span "Lên hàng" at bounding box center [831, 500] width 38 height 15
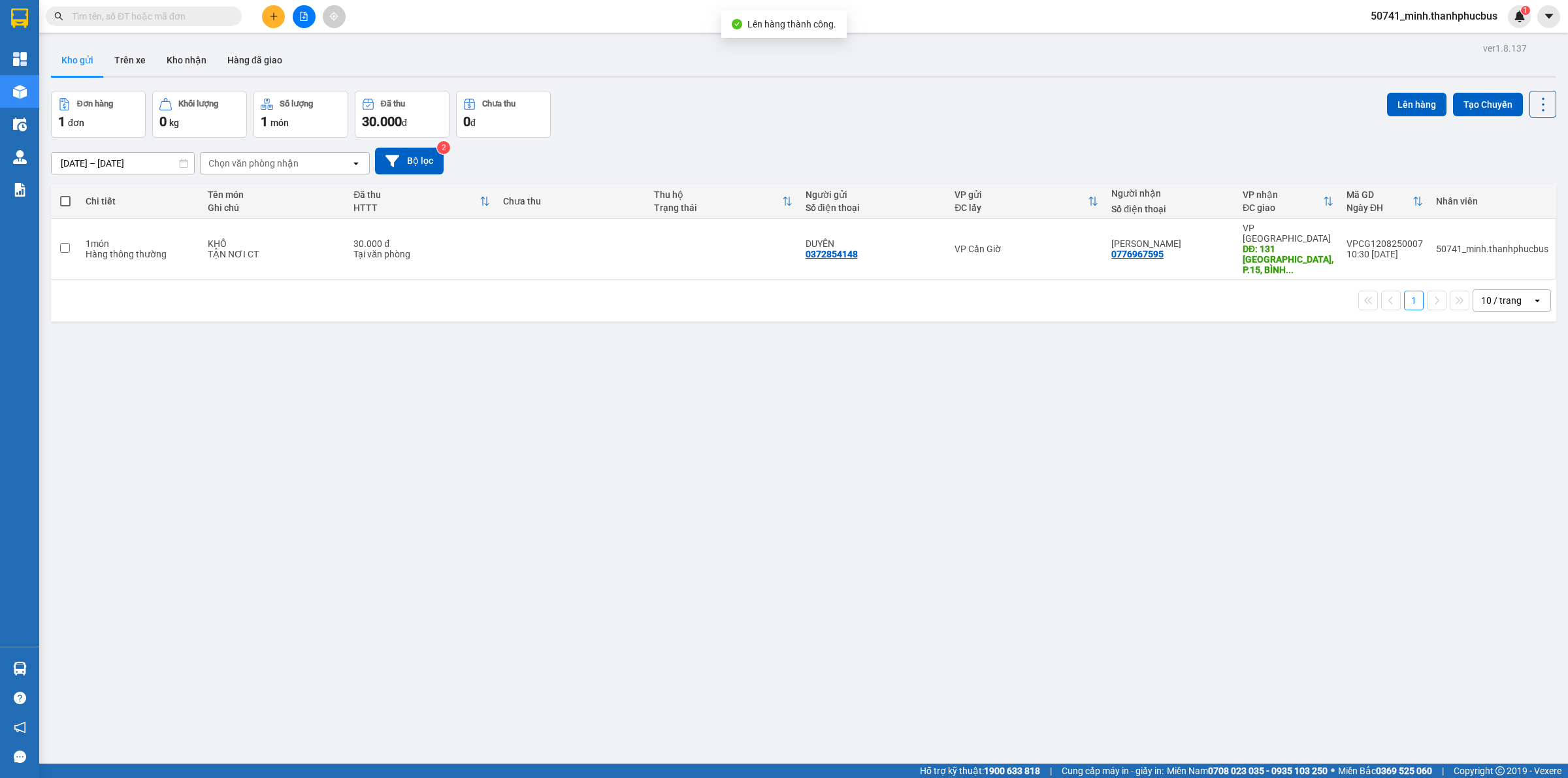
click at [279, 18] on button at bounding box center [273, 17] width 23 height 23
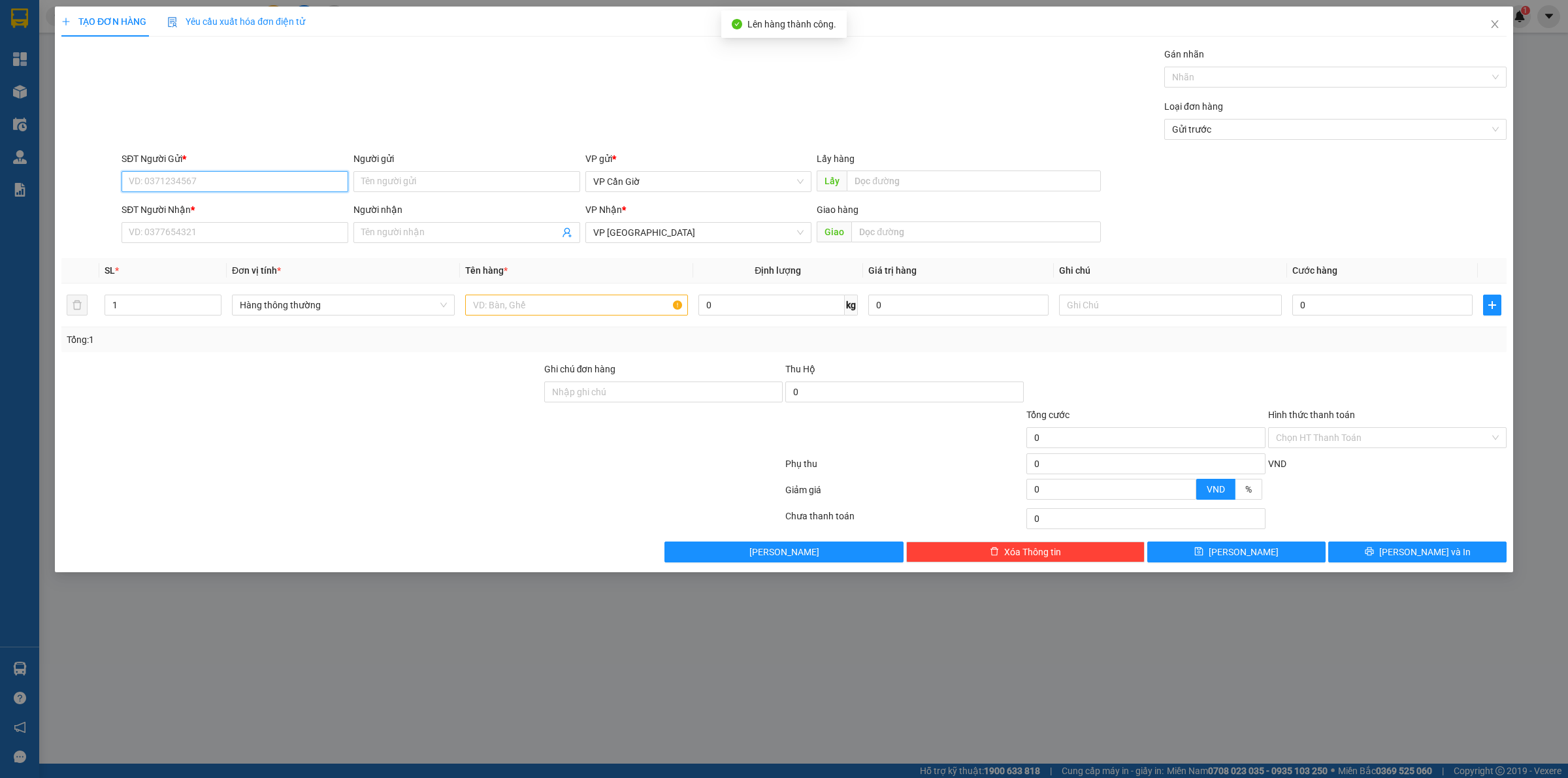
click at [228, 178] on input "SĐT Người Gửi *" at bounding box center [234, 181] width 227 height 21
type input "0372854148"
click at [239, 203] on div "0372854148 - DUYÊN" at bounding box center [235, 209] width 211 height 15
type input "DUYÊN"
type input "30.000"
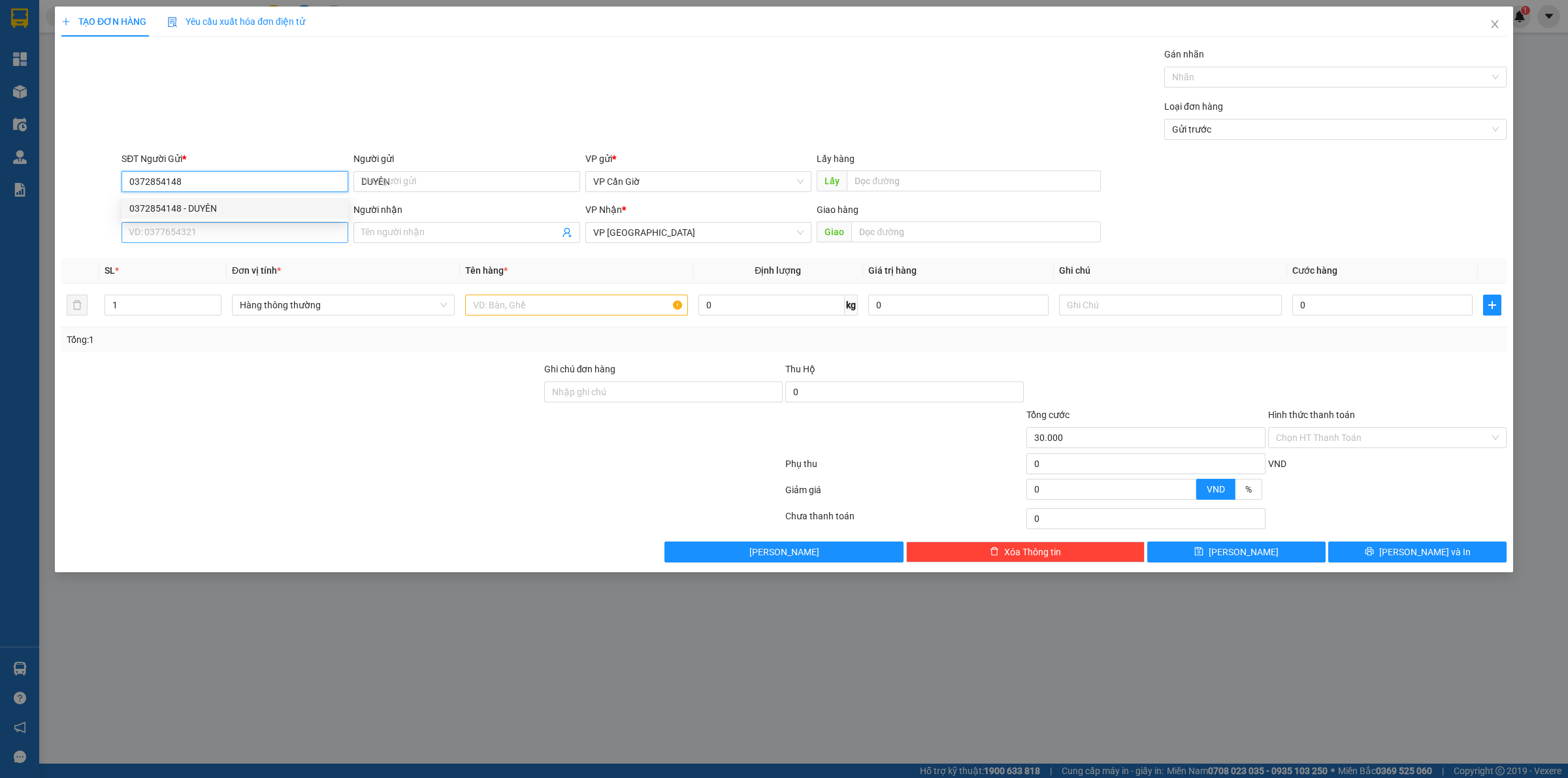
type input "30.000"
type input "0372854148"
click at [229, 235] on input "SĐT Người Nhận *" at bounding box center [234, 232] width 227 height 21
type input "0987665266"
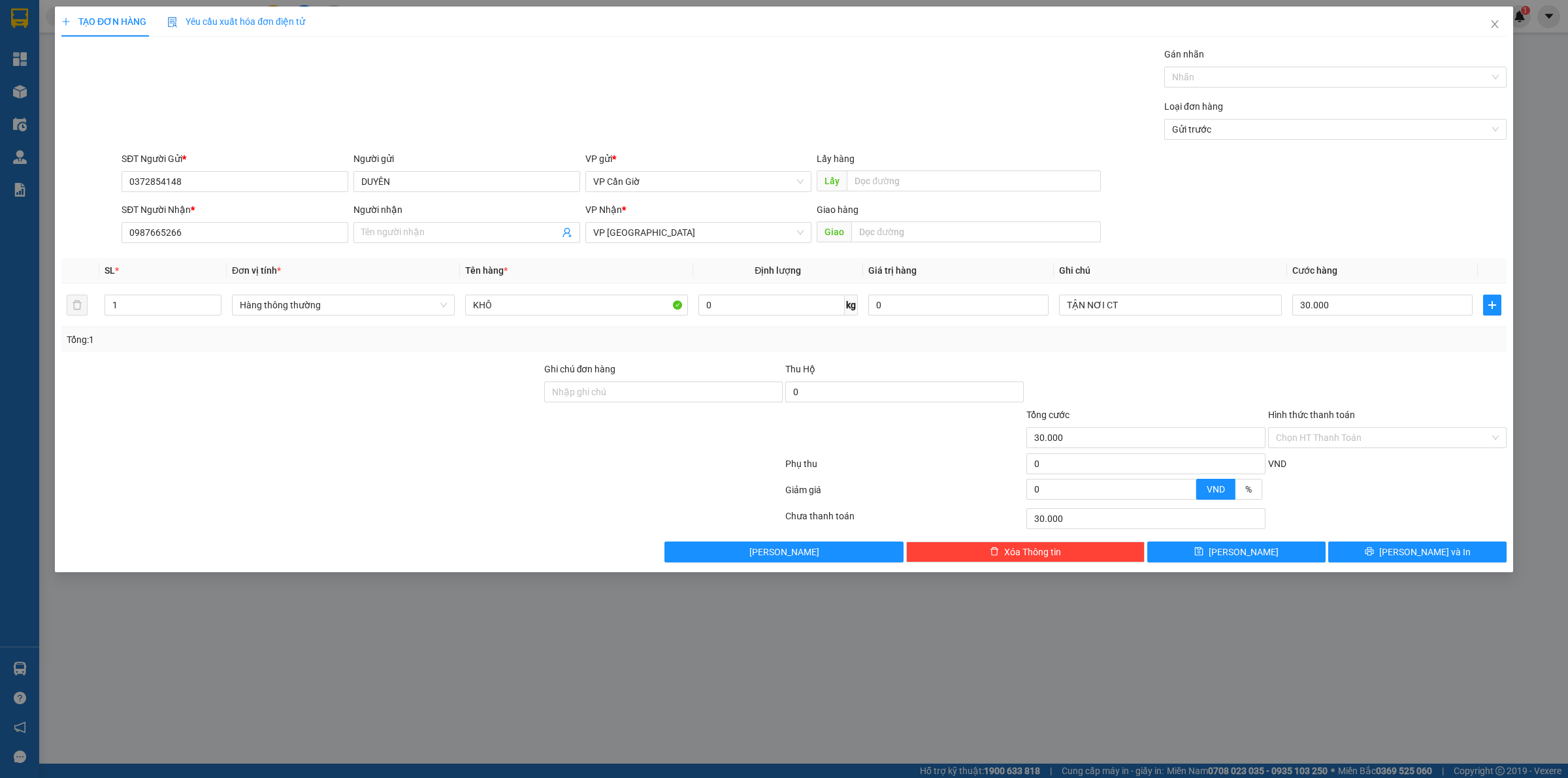
click at [468, 243] on div "Người nhận Tên người nhận" at bounding box center [467, 226] width 227 height 46
click at [457, 224] on span at bounding box center [467, 232] width 227 height 21
type input "TUẤN SANG"
click at [1232, 304] on input "TẬN NƠI CT" at bounding box center [1170, 305] width 223 height 21
click at [1004, 236] on input "text" at bounding box center [976, 231] width 250 height 21
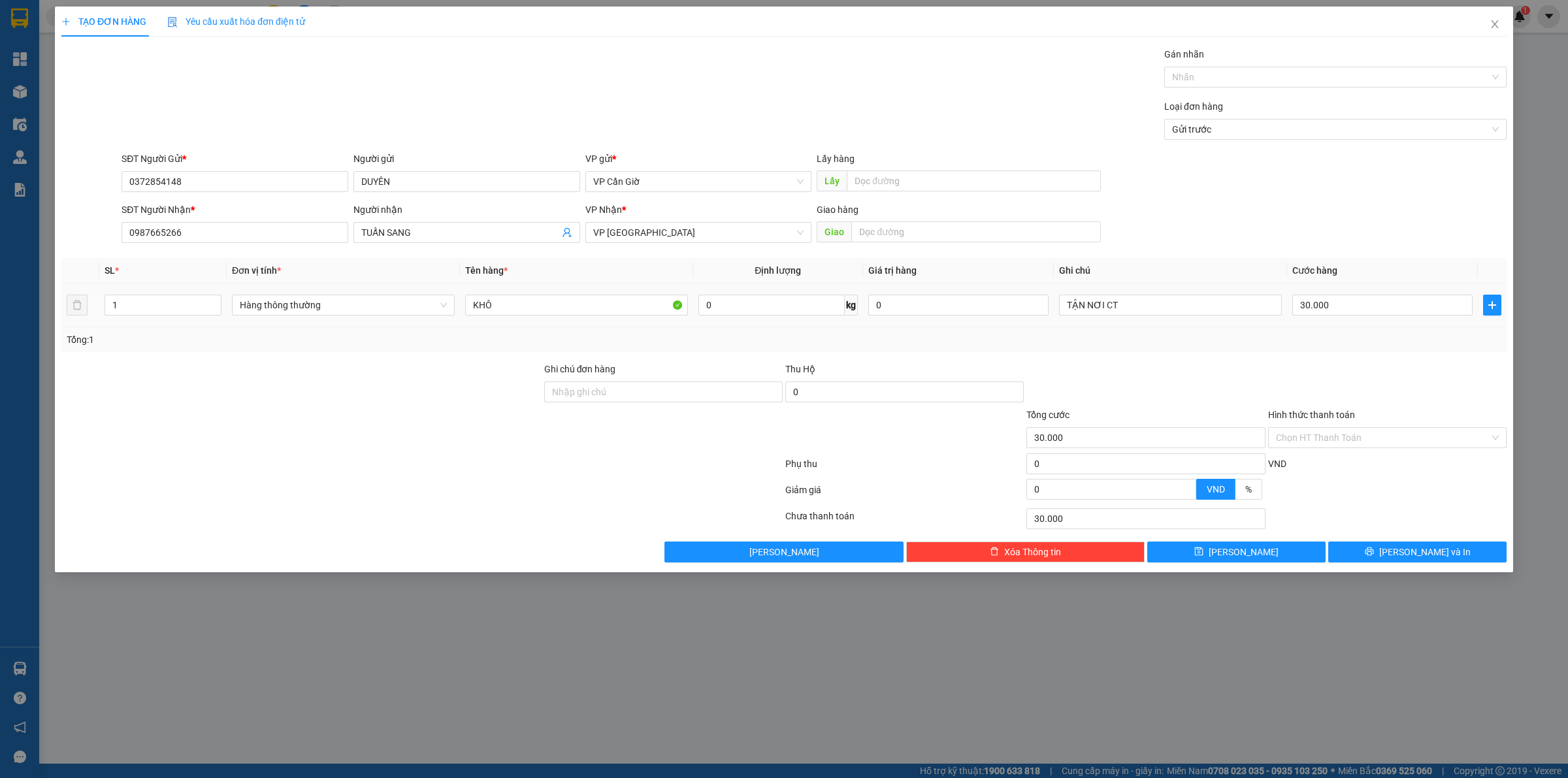
click at [1138, 319] on td "TẬN NƠI CT" at bounding box center [1170, 306] width 233 height 44
click at [1135, 305] on input "TẬN NƠI CT" at bounding box center [1170, 305] width 223 height 21
click at [1407, 442] on input "Hình thức thanh toán" at bounding box center [1382, 437] width 214 height 19
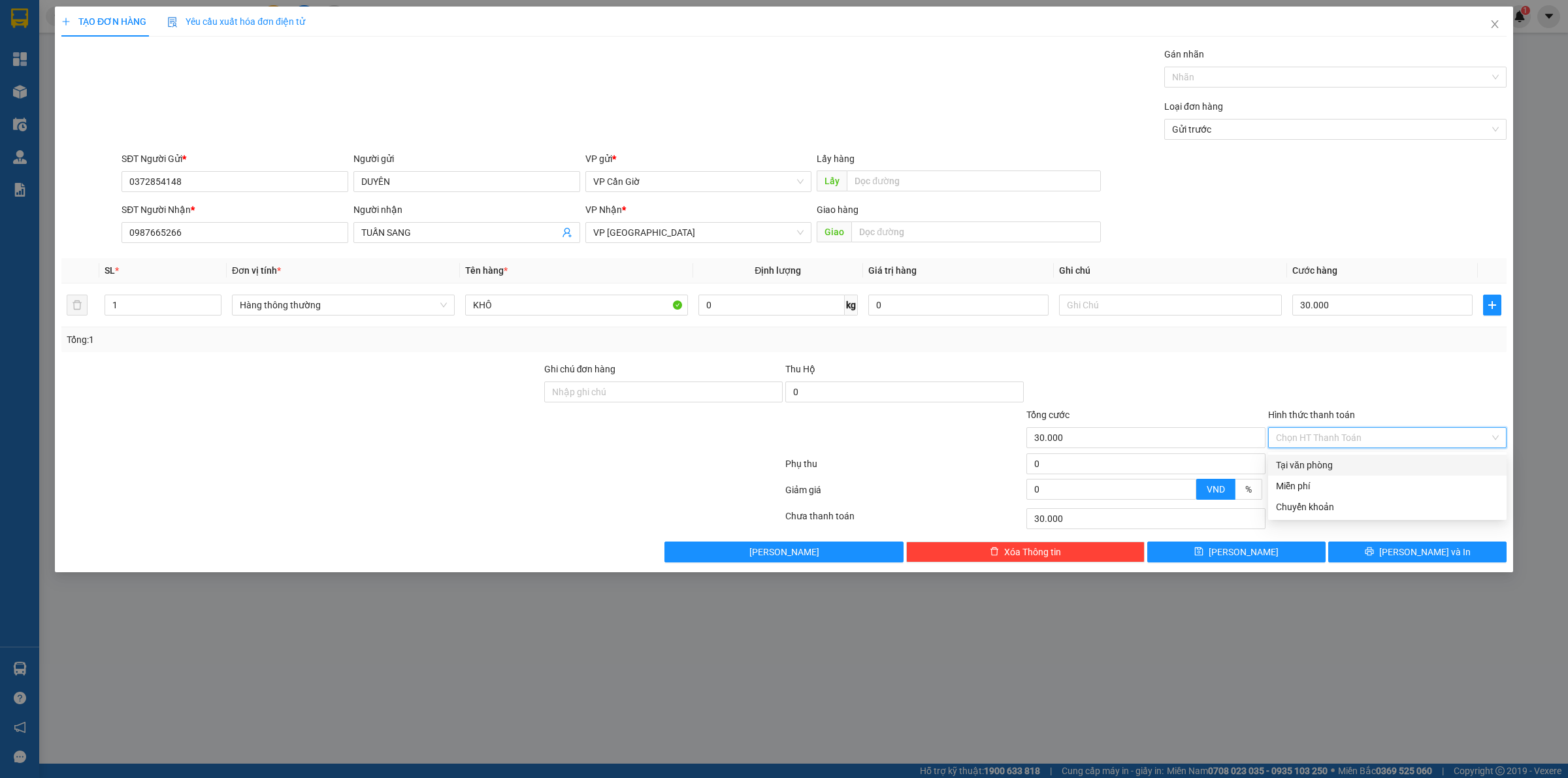
click at [1376, 465] on div "Tại văn phòng" at bounding box center [1387, 466] width 223 height 15
type input "0"
drag, startPoint x: 1389, startPoint y: 549, endPoint x: 1339, endPoint y: 528, distance: 54.2
click at [1391, 549] on button "[PERSON_NAME] và In" at bounding box center [1417, 552] width 178 height 21
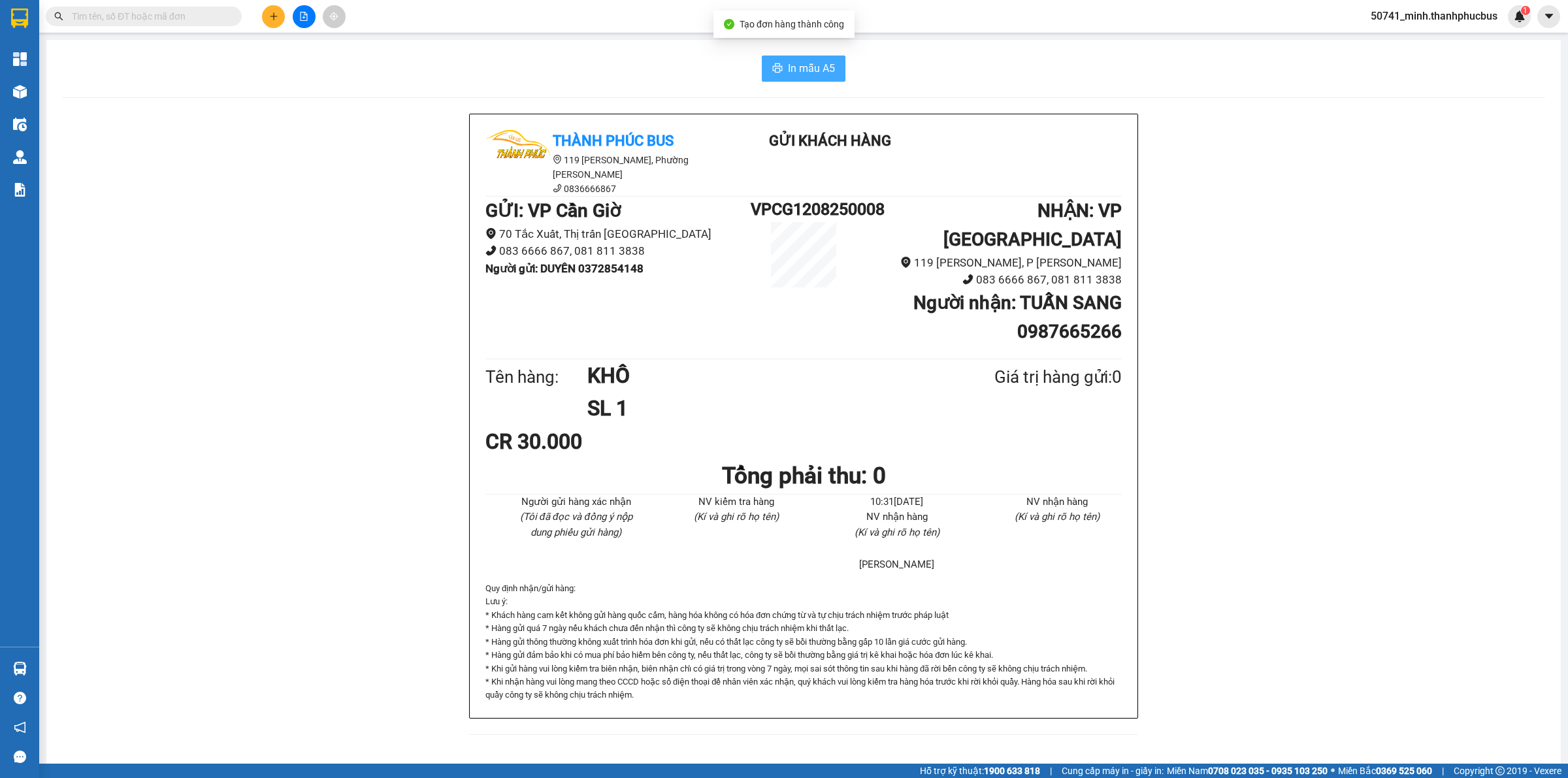
click at [792, 76] on button "In mẫu A5" at bounding box center [803, 68] width 84 height 26
